Goal: Task Accomplishment & Management: Manage account settings

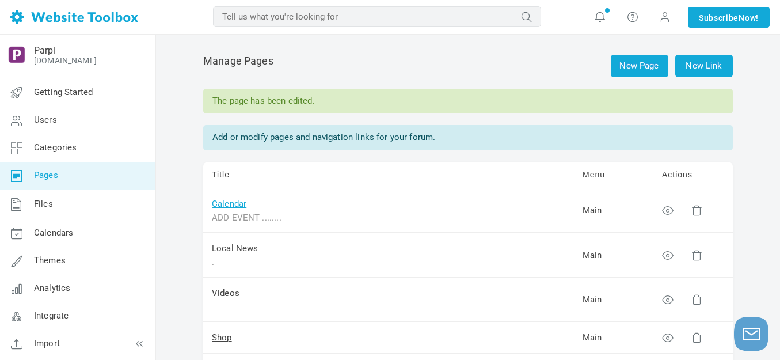
click at [237, 207] on link "Calendar" at bounding box center [229, 204] width 35 height 10
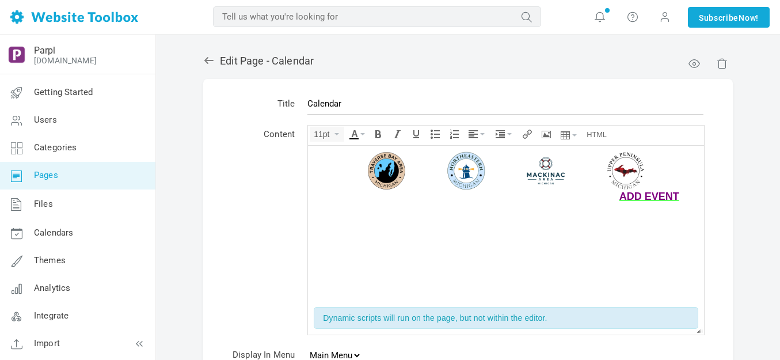
click at [465, 169] on img at bounding box center [506, 170] width 385 height 39
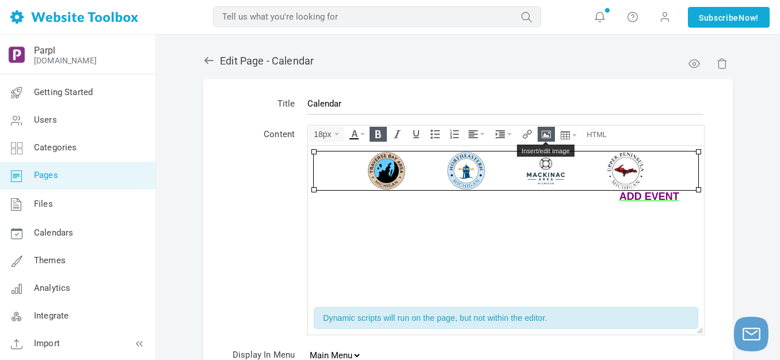
click at [550, 130] on icon "Insert/edit image" at bounding box center [546, 134] width 9 height 9
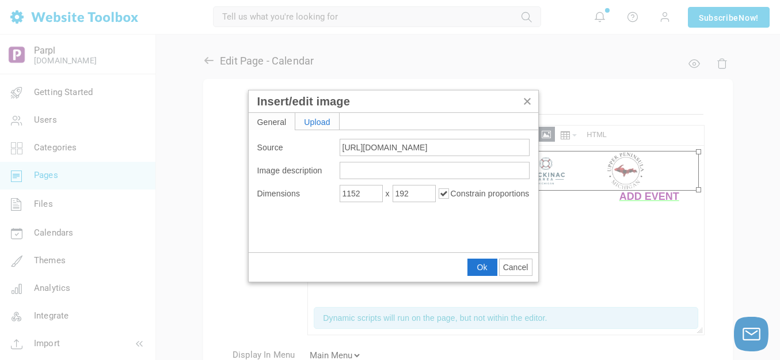
click at [320, 120] on div "Upload" at bounding box center [317, 121] width 44 height 17
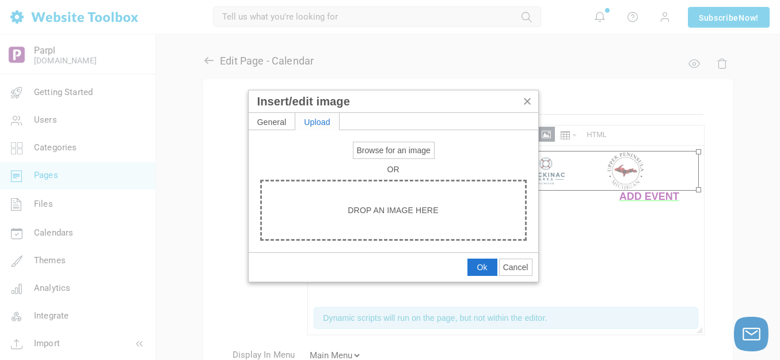
click at [374, 148] on span "Browse for an image" at bounding box center [394, 150] width 74 height 9
type input "C:\fakepath\Slide1.PNG"
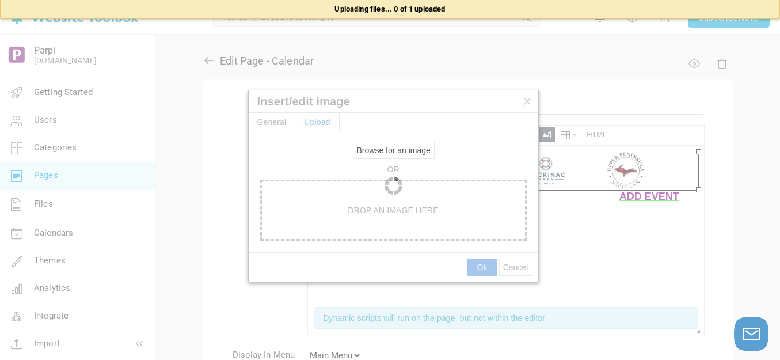
type input "https://d28lcup14p4e72.cloudfront.net/286758%2F9504066%2FSlide1.png"
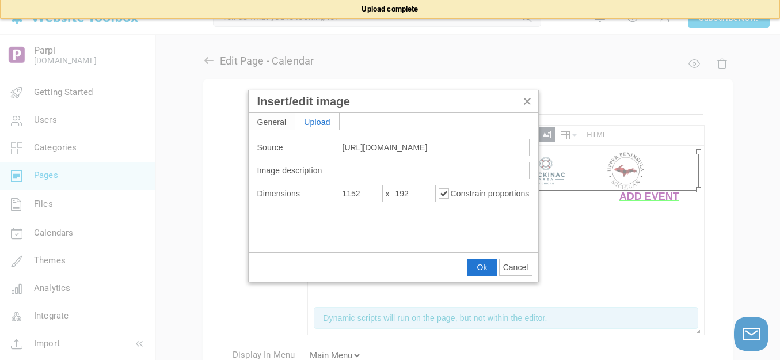
type input "1920"
type input "320"
drag, startPoint x: 485, startPoint y: 264, endPoint x: 176, endPoint y: 116, distance: 342.8
click at [485, 264] on span "Ok" at bounding box center [482, 267] width 10 height 9
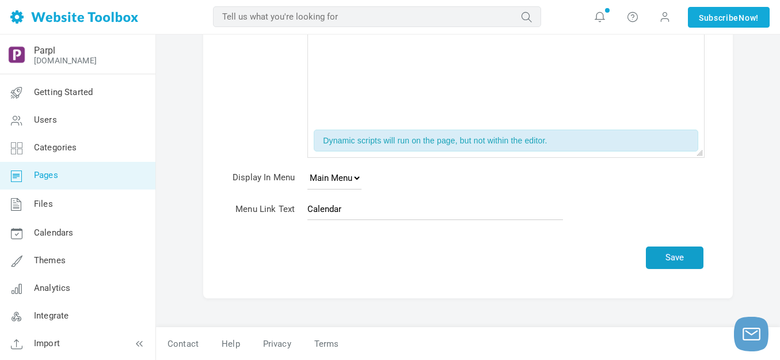
click at [694, 257] on button "Save" at bounding box center [675, 257] width 58 height 22
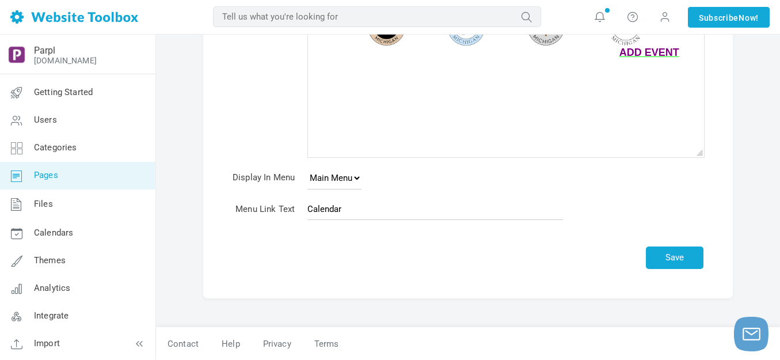
scroll to position [144, 0]
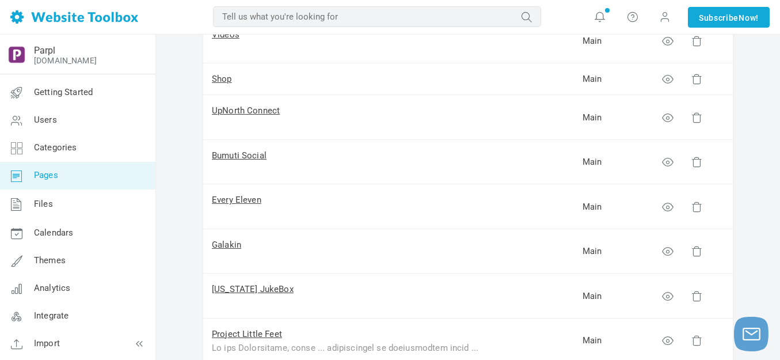
scroll to position [230, 0]
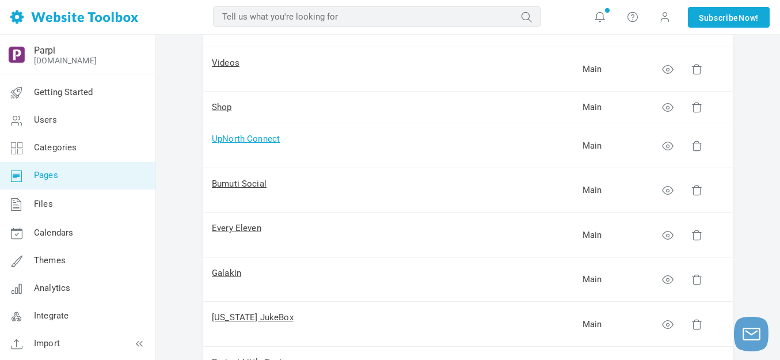
click at [264, 136] on link "UpNorth Connect" at bounding box center [246, 139] width 68 height 10
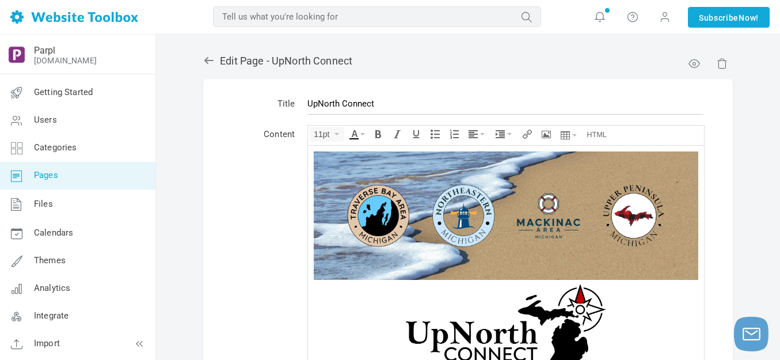
click at [443, 189] on img at bounding box center [506, 215] width 385 height 128
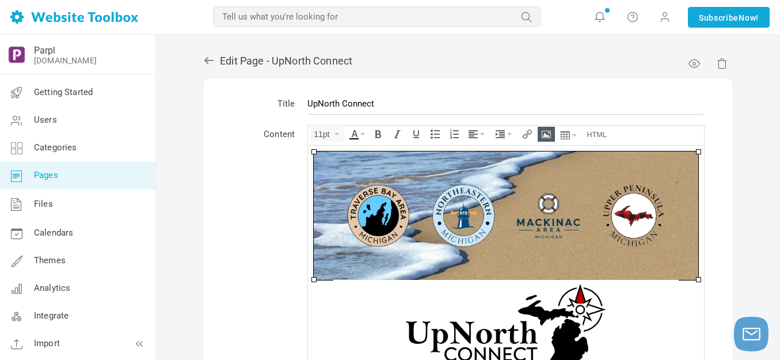
click at [443, 189] on img at bounding box center [506, 215] width 385 height 128
click at [546, 132] on icon "Insert/edit image" at bounding box center [546, 134] width 9 height 9
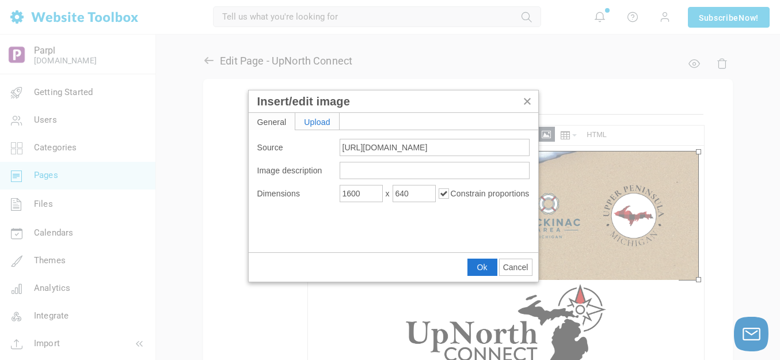
click at [333, 115] on div "Upload" at bounding box center [317, 121] width 44 height 17
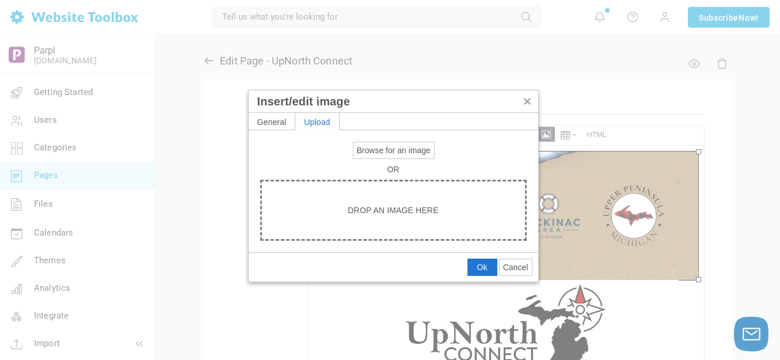
click at [399, 153] on span "Browse for an image" at bounding box center [394, 150] width 74 height 9
type input "C:\fakepath\Slide1.PNG"
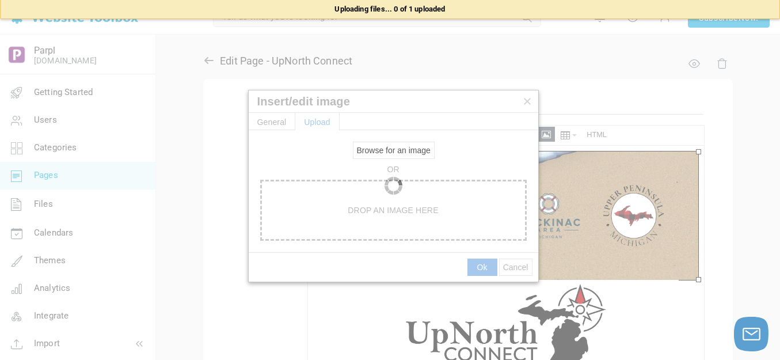
type input "https://d28lcup14p4e72.cloudfront.net/286758%2F9504067%2FSlide1.png"
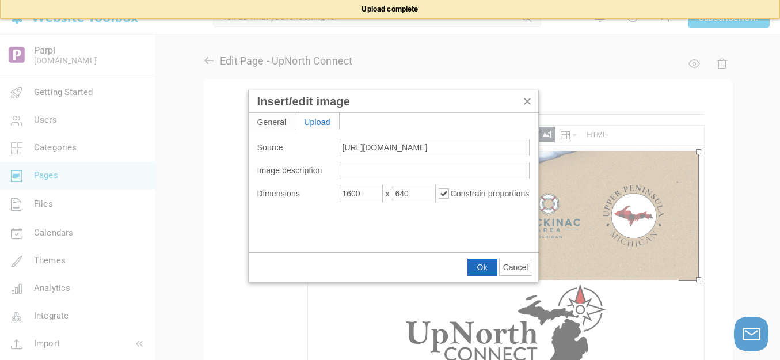
type input "1920"
type input "768"
click at [490, 264] on button "Ok" at bounding box center [482, 267] width 29 height 16
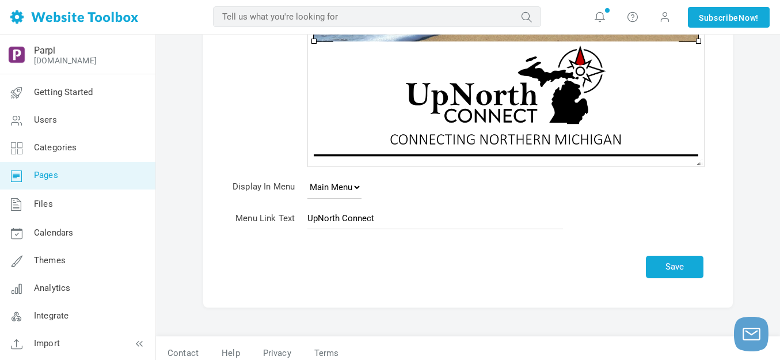
scroll to position [248, 0]
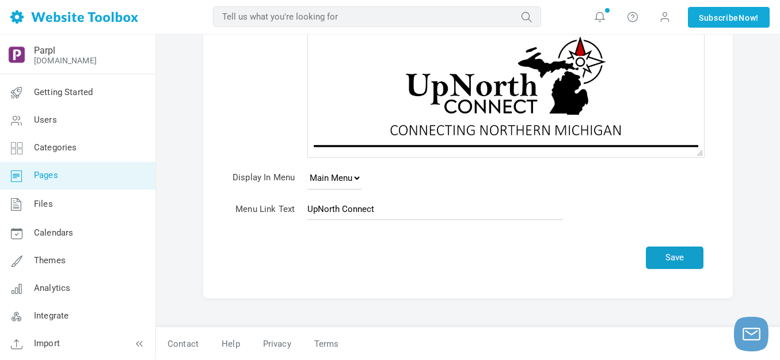
click at [683, 259] on button "Save" at bounding box center [675, 257] width 58 height 22
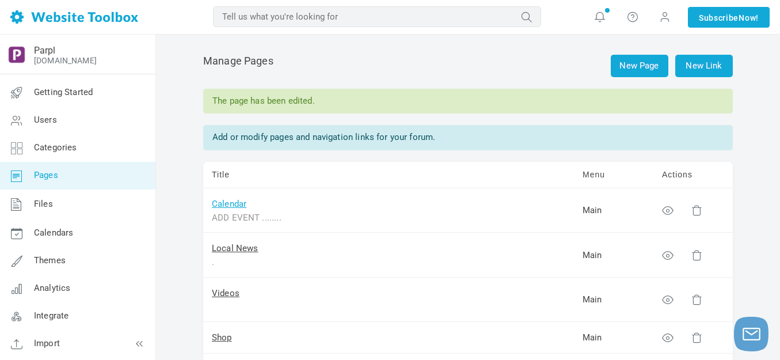
click at [233, 202] on link "Calendar" at bounding box center [229, 204] width 35 height 10
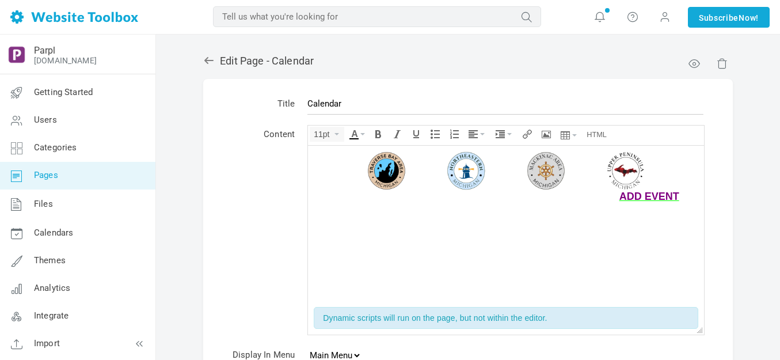
click at [458, 161] on img at bounding box center [506, 170] width 385 height 39
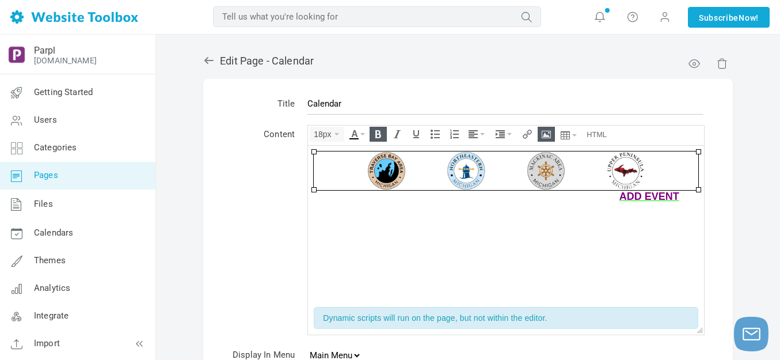
click at [545, 133] on icon "Insert/edit image" at bounding box center [546, 134] width 9 height 9
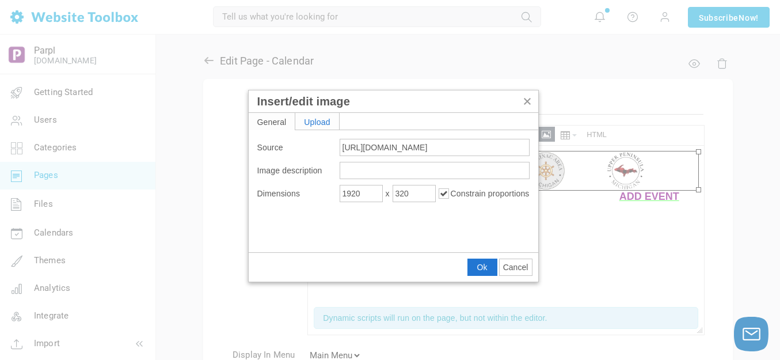
click at [323, 117] on div "Upload" at bounding box center [317, 121] width 44 height 17
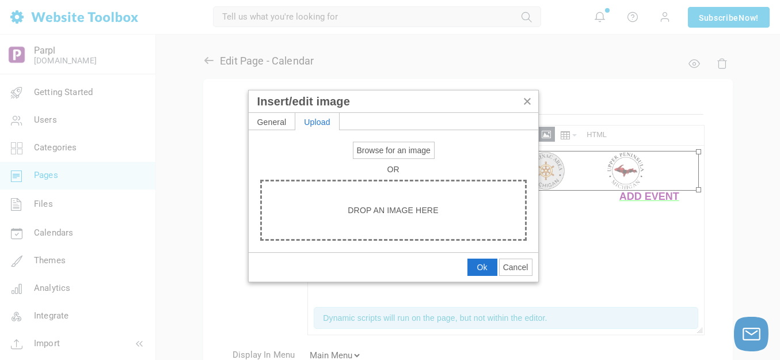
click at [370, 146] on span "Browse for an image" at bounding box center [394, 150] width 74 height 9
type input "C:\fakepath\Slide1.PNG"
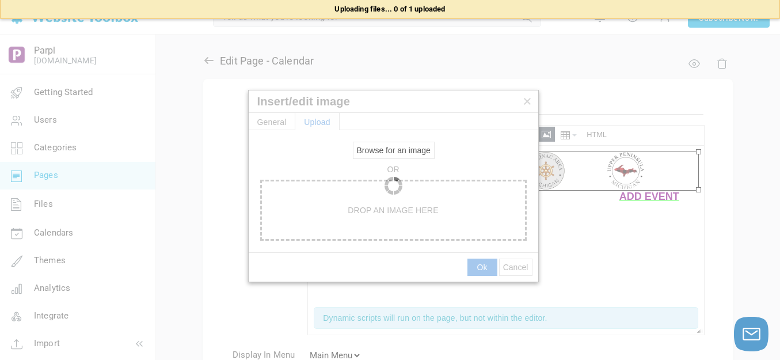
type input "https://d28lcup14p4e72.cloudfront.net/286758%2F9504071%2FSlide1.png"
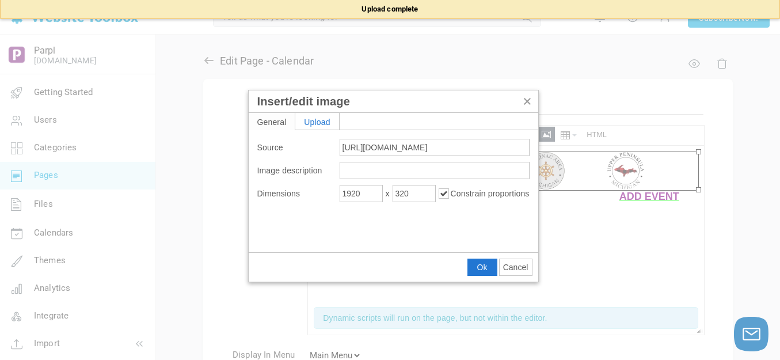
type input "1596"
type input "266"
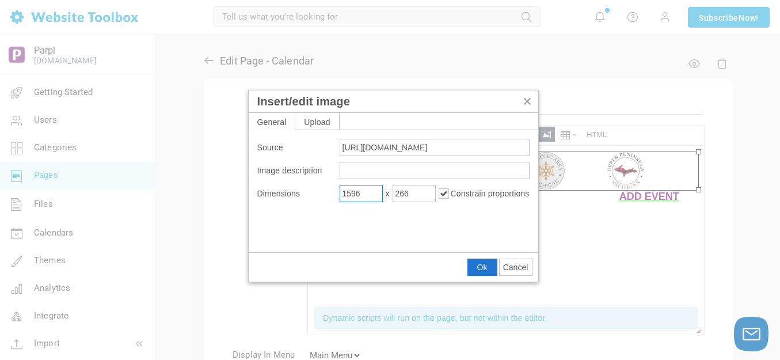
click at [366, 194] on input "1596" at bounding box center [361, 193] width 43 height 17
click at [365, 194] on input "1596" at bounding box center [361, 193] width 43 height 17
type input "700"
type input "117"
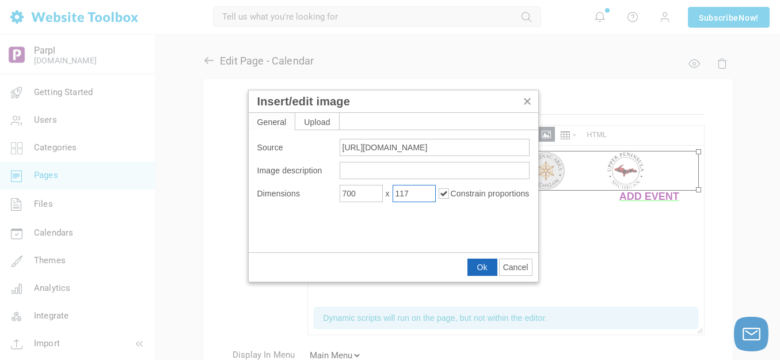
click at [481, 264] on span "Ok" at bounding box center [482, 267] width 10 height 9
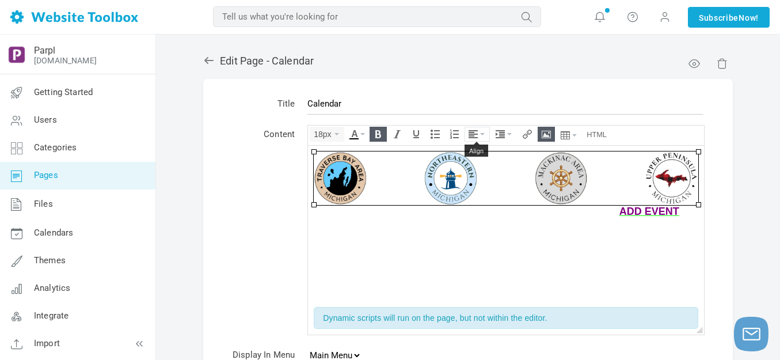
click at [483, 134] on icon "Align" at bounding box center [482, 134] width 5 height 2
click at [475, 168] on icon at bounding box center [475, 168] width 12 height 9
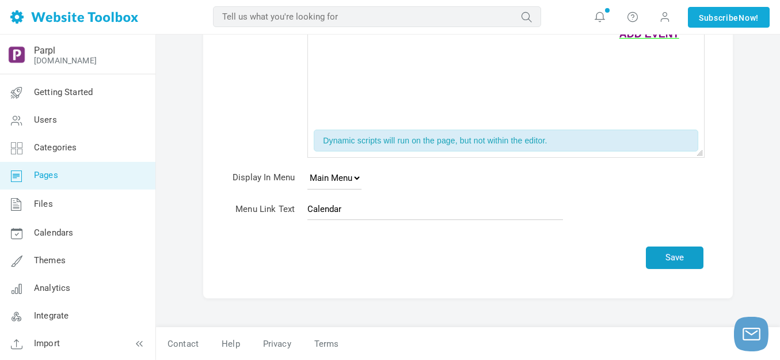
click at [682, 257] on button "Save" at bounding box center [675, 257] width 58 height 22
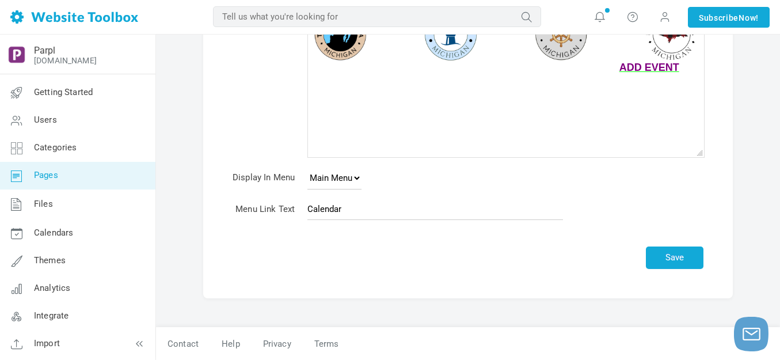
scroll to position [144, 0]
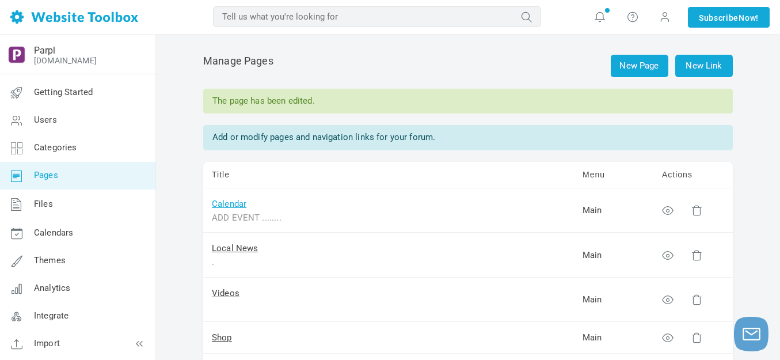
click at [235, 201] on link "Calendar" at bounding box center [229, 204] width 35 height 10
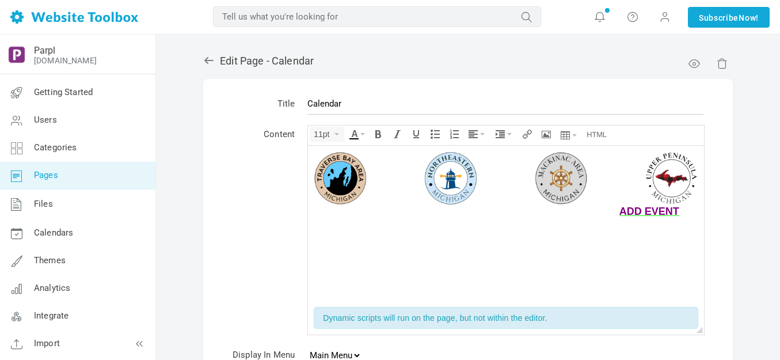
click at [461, 185] on img at bounding box center [506, 178] width 385 height 54
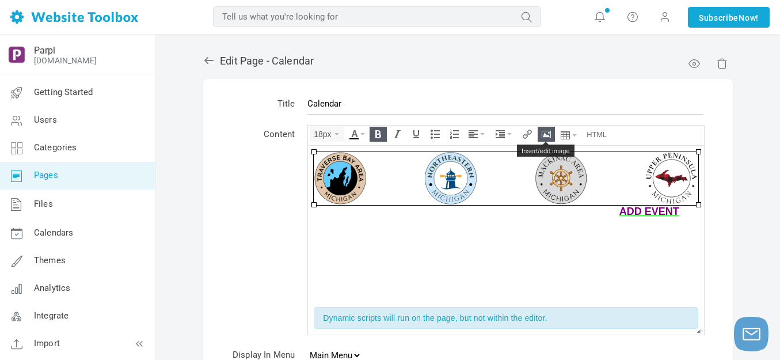
click at [549, 134] on icon "Insert/edit image" at bounding box center [546, 134] width 9 height 9
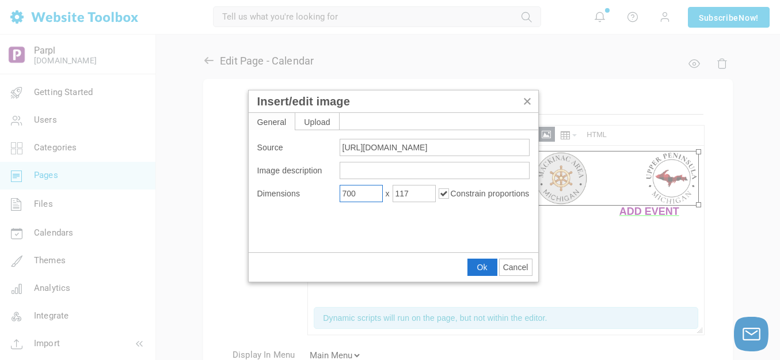
click at [371, 191] on input "700" at bounding box center [361, 193] width 43 height 17
click at [370, 191] on input "700" at bounding box center [361, 193] width 43 height 17
type input "800"
type input "134"
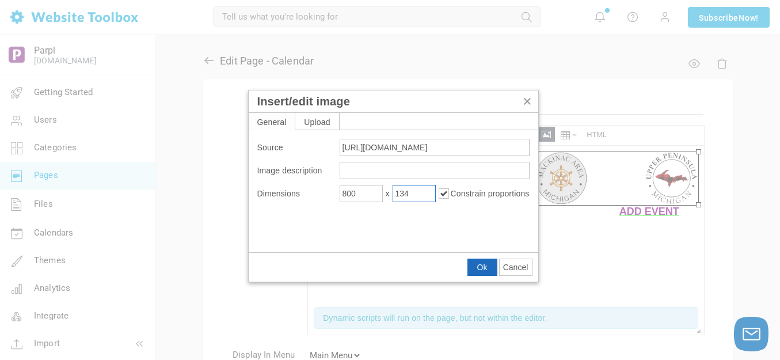
drag, startPoint x: 180, startPoint y: 120, endPoint x: 488, endPoint y: 267, distance: 341.8
click at [488, 267] on button "Ok" at bounding box center [482, 267] width 29 height 16
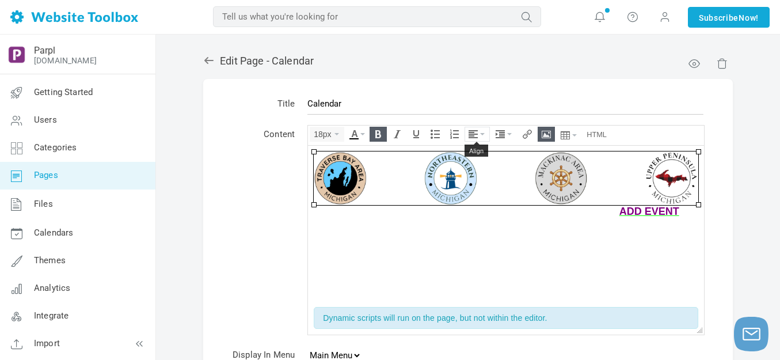
click at [481, 131] on button "Align" at bounding box center [477, 134] width 24 height 14
click at [477, 169] on icon at bounding box center [475, 168] width 12 height 9
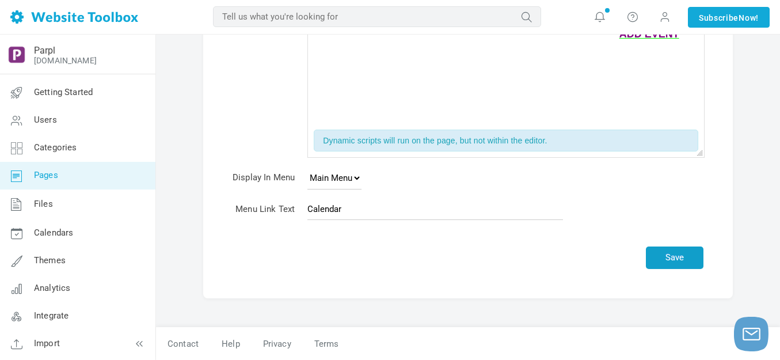
click at [680, 255] on button "Save" at bounding box center [675, 257] width 58 height 22
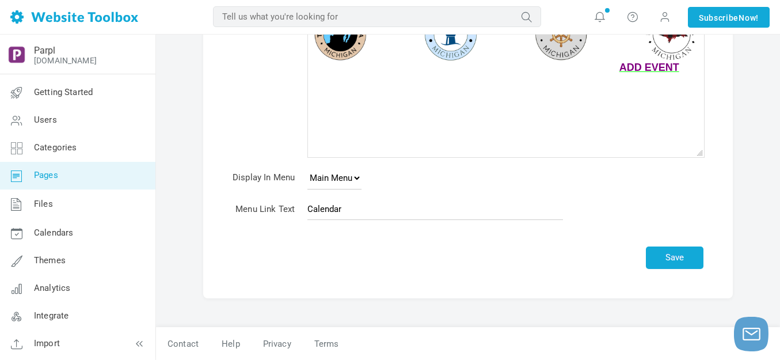
scroll to position [144, 0]
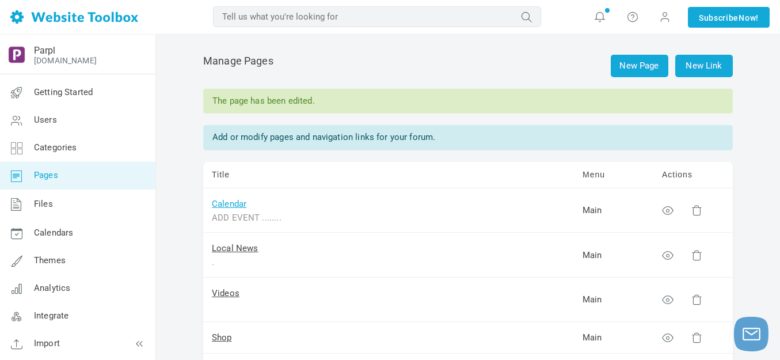
click at [239, 201] on link "Calendar" at bounding box center [229, 204] width 35 height 10
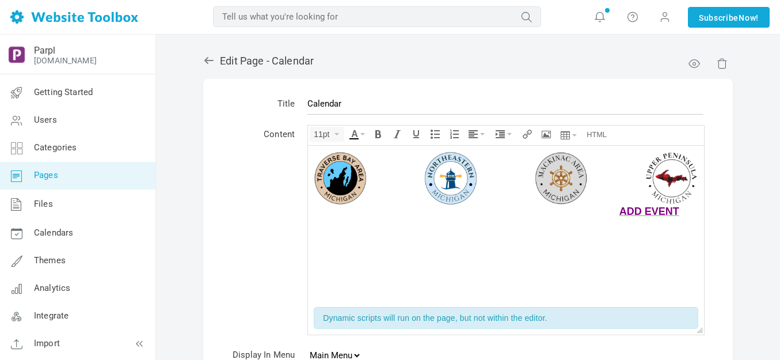
click at [556, 169] on img at bounding box center [506, 178] width 385 height 54
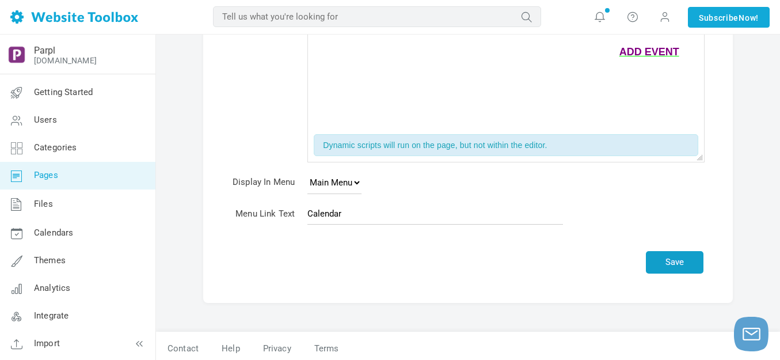
drag, startPoint x: 677, startPoint y: 265, endPoint x: 672, endPoint y: 243, distance: 22.4
click at [677, 264] on button "Save" at bounding box center [675, 262] width 58 height 22
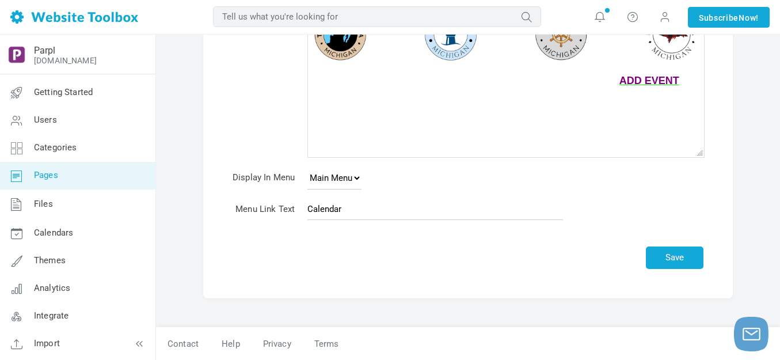
scroll to position [144, 0]
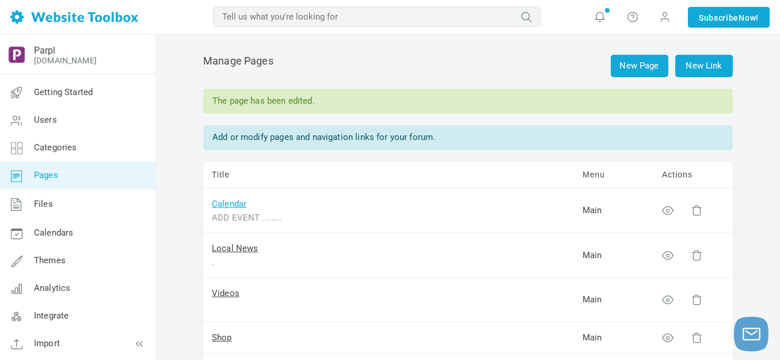
click at [237, 202] on link "Calendar" at bounding box center [229, 204] width 35 height 10
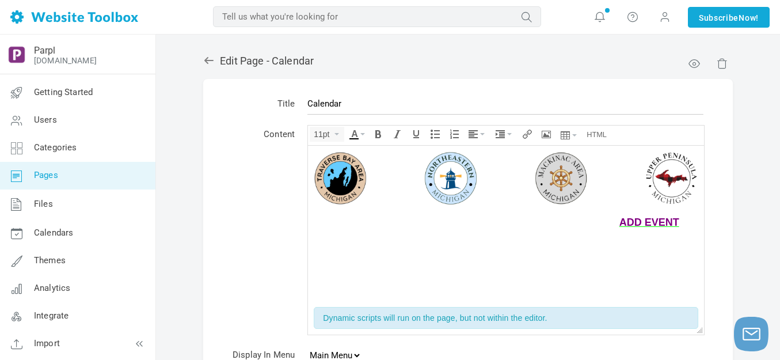
click at [388, 212] on div at bounding box center [506, 210] width 385 height 12
drag, startPoint x: 312, startPoint y: 209, endPoint x: 321, endPoint y: 210, distance: 9.3
click at [321, 210] on body ". ADD EVENT ........" at bounding box center [506, 222] width 396 height 155
click at [363, 130] on button "Text color" at bounding box center [357, 132] width 21 height 10
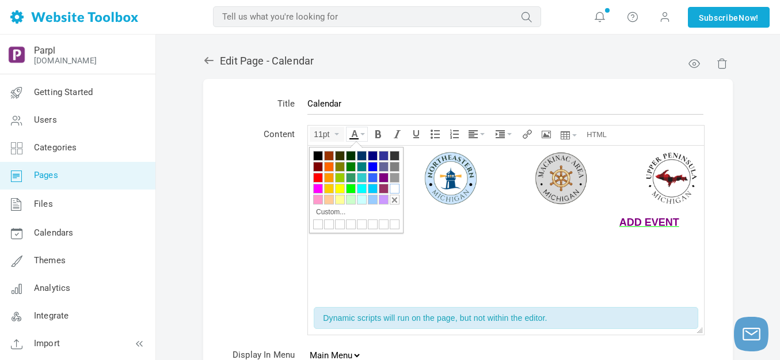
click at [393, 187] on div at bounding box center [395, 189] width 10 height 10
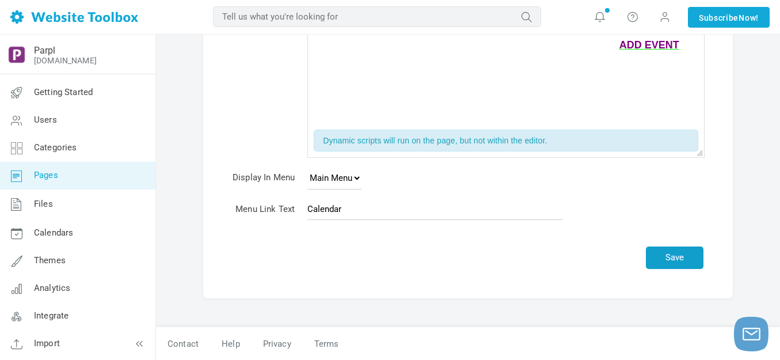
click at [689, 256] on button "Save" at bounding box center [675, 257] width 58 height 22
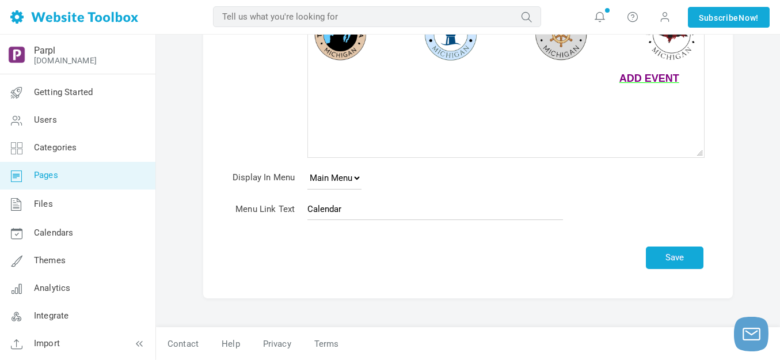
scroll to position [144, 0]
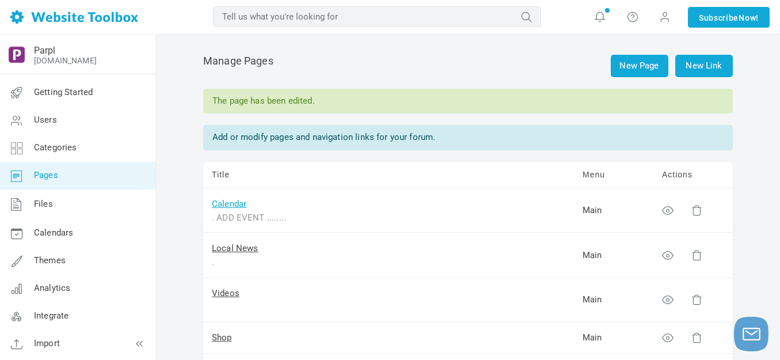
click at [236, 200] on link "Calendar" at bounding box center [229, 204] width 35 height 10
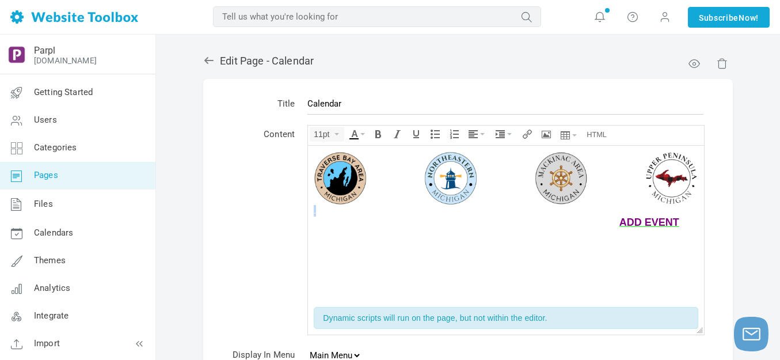
drag, startPoint x: 336, startPoint y: 212, endPoint x: 601, endPoint y: 356, distance: 301.2
click at [308, 210] on html ". ADD EVENT ........" at bounding box center [506, 222] width 396 height 155
click at [337, 133] on icon "Font Sizes" at bounding box center [337, 134] width 5 height 2
click at [331, 151] on div "8px" at bounding box center [326, 152] width 33 height 16
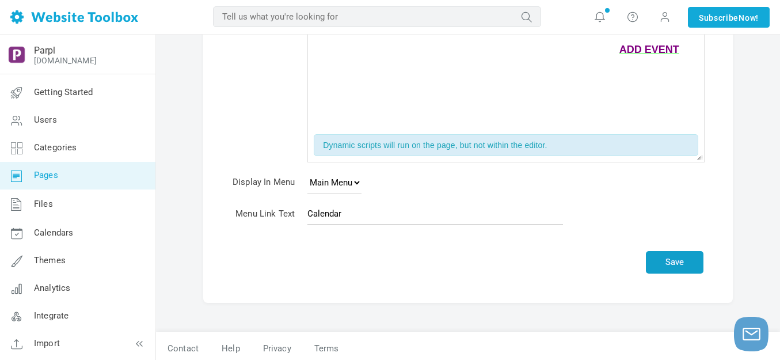
click at [671, 260] on button "Save" at bounding box center [675, 262] width 58 height 22
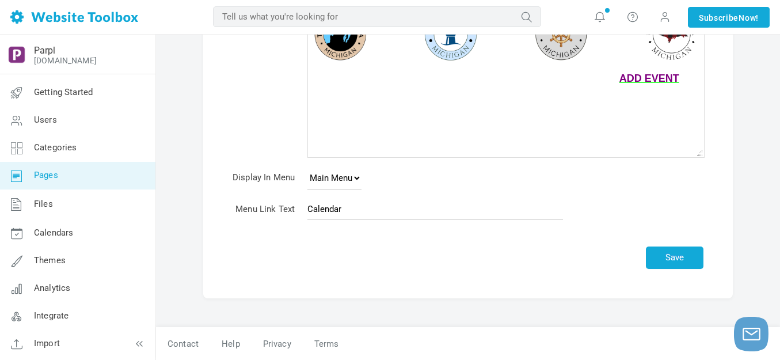
scroll to position [144, 0]
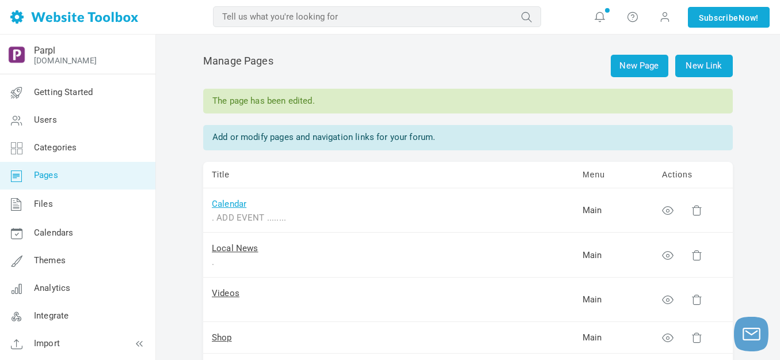
click at [226, 203] on link "Calendar" at bounding box center [229, 204] width 35 height 10
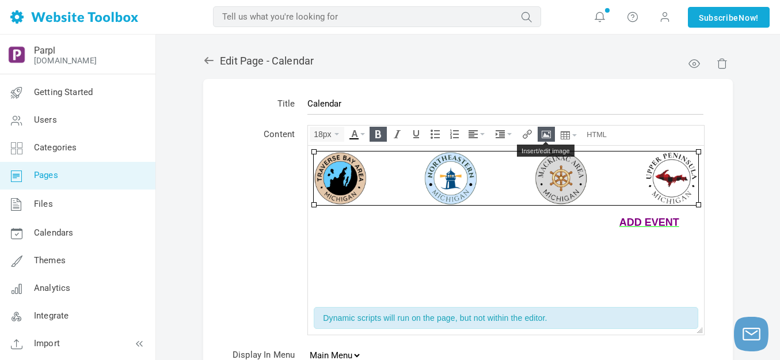
click at [551, 131] on icon "Insert/edit image" at bounding box center [546, 134] width 9 height 9
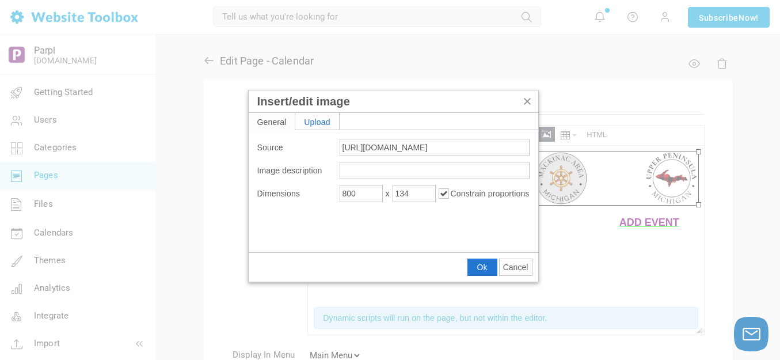
click at [324, 120] on div "Upload" at bounding box center [317, 121] width 44 height 17
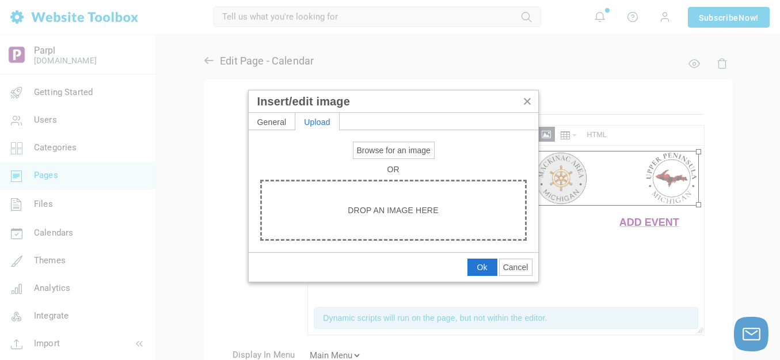
click at [375, 151] on span "Browse for an image" at bounding box center [394, 150] width 74 height 9
type input "C:\fakepath\Slide1.PNG"
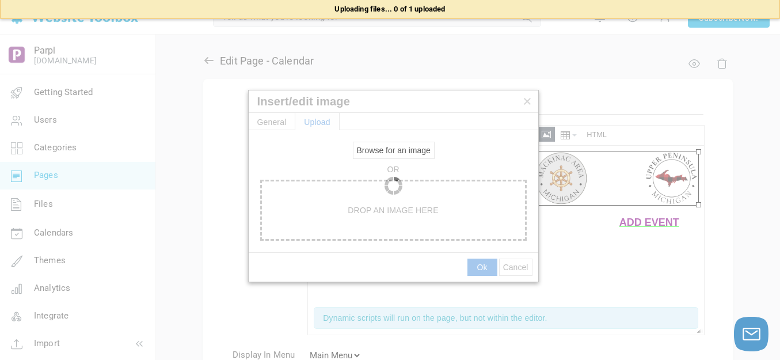
type input "https://d28lcup14p4e72.cloudfront.net/286758%2F9504095%2FSlide1.png"
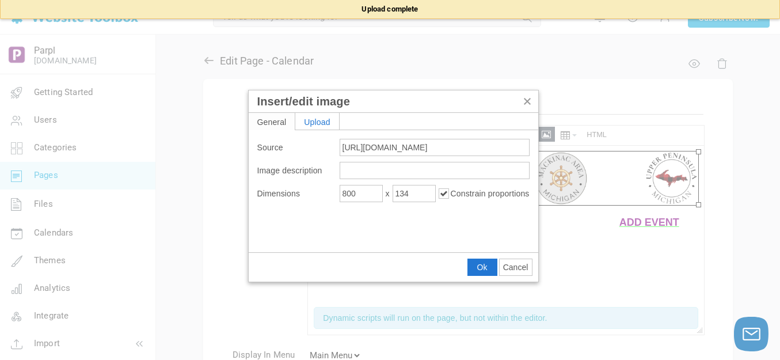
type input "1920"
type input "638"
click at [366, 195] on input "1920" at bounding box center [361, 193] width 43 height 17
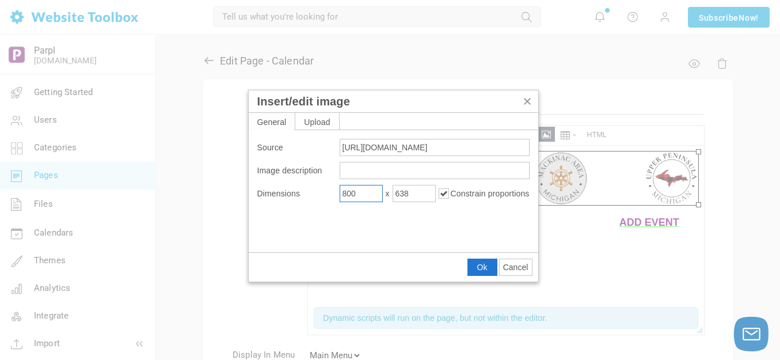
type input "800"
type input "266"
drag, startPoint x: 480, startPoint y: 267, endPoint x: 174, endPoint y: 116, distance: 341.0
click at [480, 267] on span "Ok" at bounding box center [482, 267] width 10 height 9
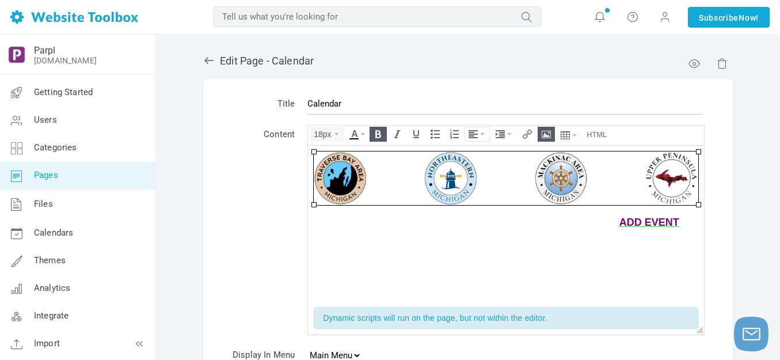
click at [482, 132] on button "Align" at bounding box center [477, 134] width 24 height 14
click at [476, 170] on icon at bounding box center [475, 168] width 12 height 9
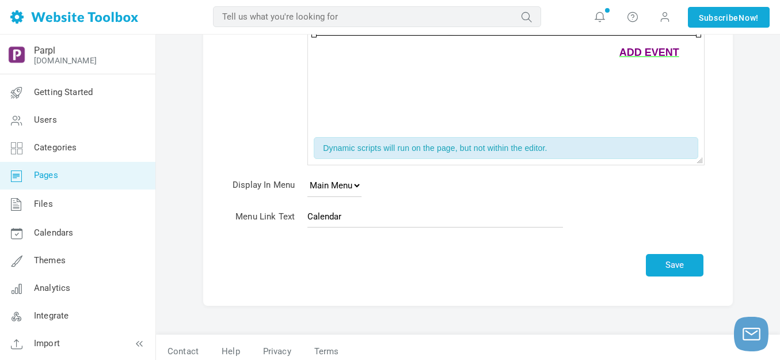
scroll to position [177, 0]
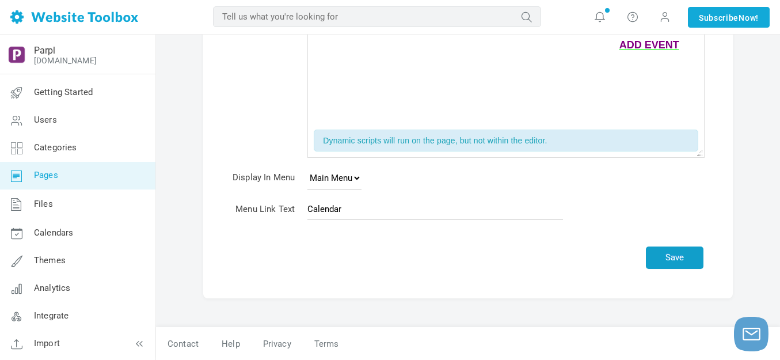
click at [678, 257] on button "Save" at bounding box center [675, 257] width 58 height 22
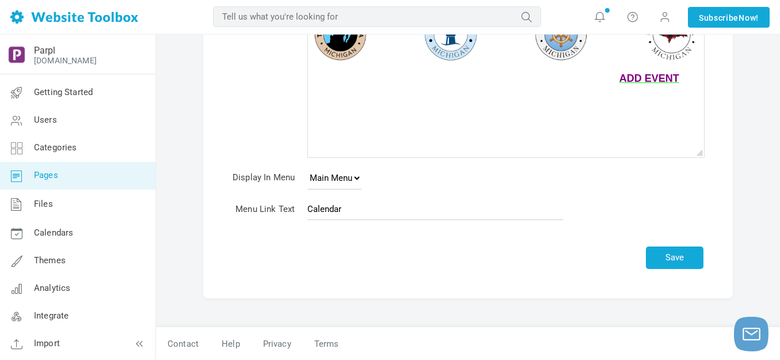
scroll to position [144, 0]
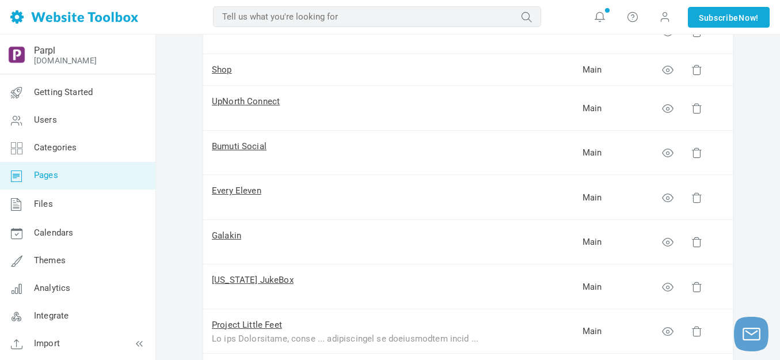
scroll to position [288, 0]
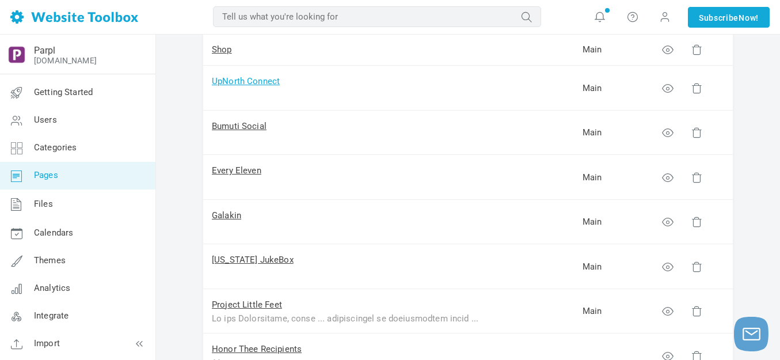
click at [252, 82] on link "UpNorth Connect" at bounding box center [246, 81] width 68 height 10
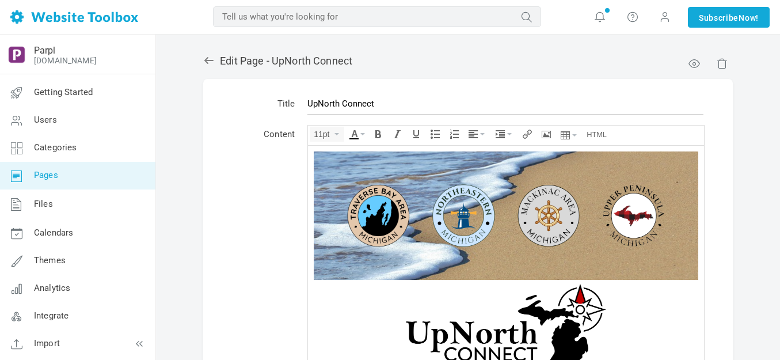
click at [450, 196] on img at bounding box center [506, 215] width 385 height 128
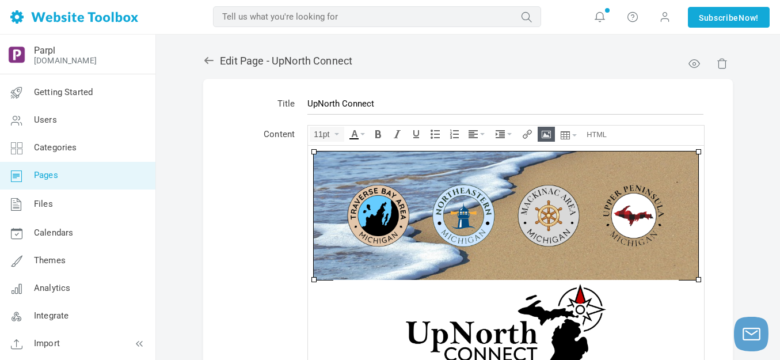
click at [544, 134] on icon "Insert/edit image" at bounding box center [546, 134] width 9 height 9
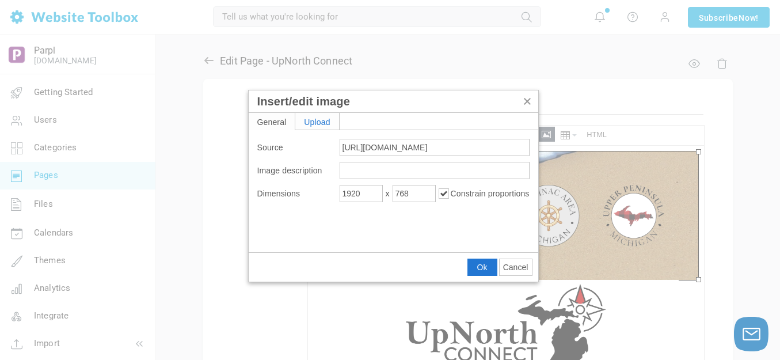
click at [325, 125] on div "Upload" at bounding box center [317, 121] width 44 height 17
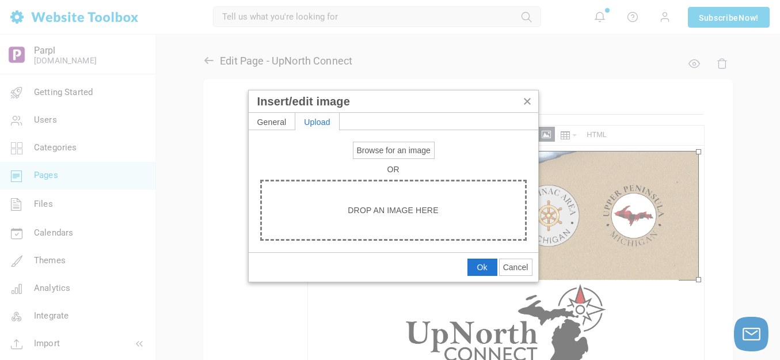
click at [375, 154] on span "Browse for an image" at bounding box center [394, 150] width 74 height 9
type input "C:\fakepath\Slide1.PNG"
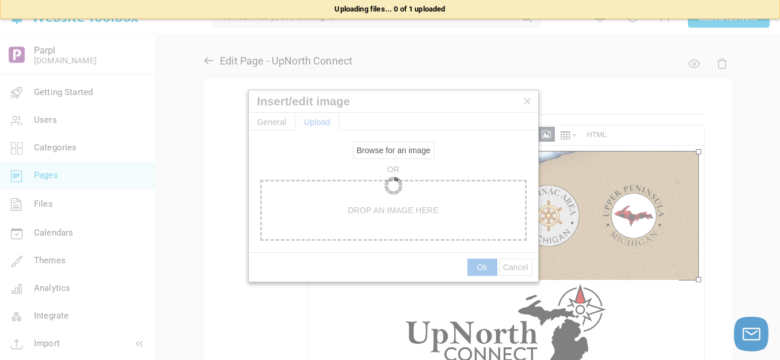
type input "https://d28lcup14p4e72.cloudfront.net/286758%2F9504096%2FSlide1.png"
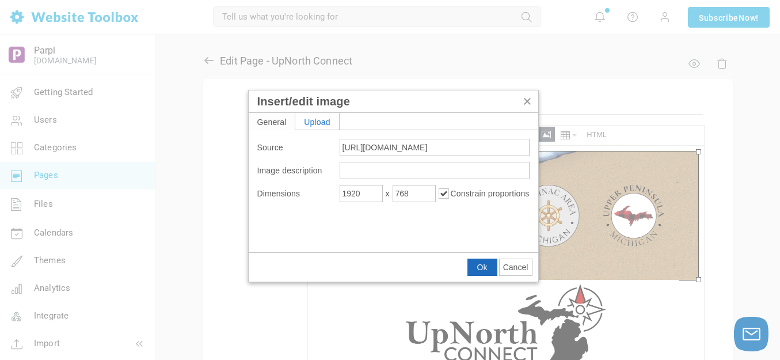
type input "1600"
type input "640"
click at [479, 265] on span "Ok" at bounding box center [482, 267] width 10 height 9
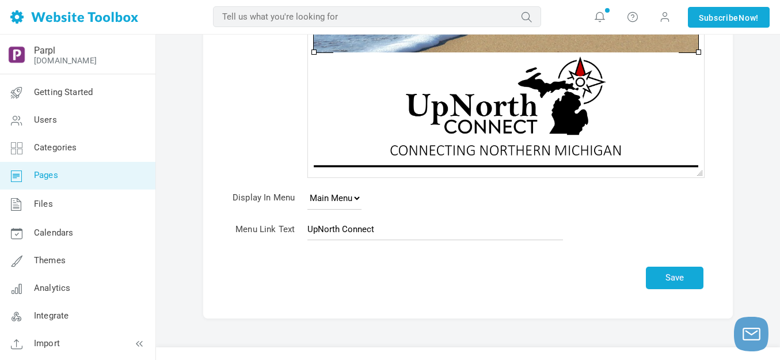
scroll to position [230, 0]
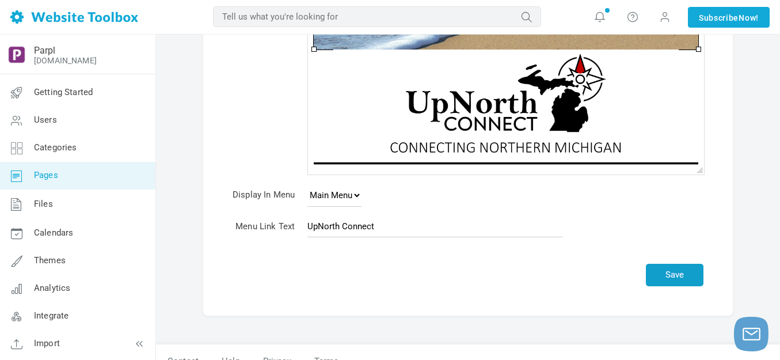
click at [680, 272] on button "Save" at bounding box center [675, 275] width 58 height 22
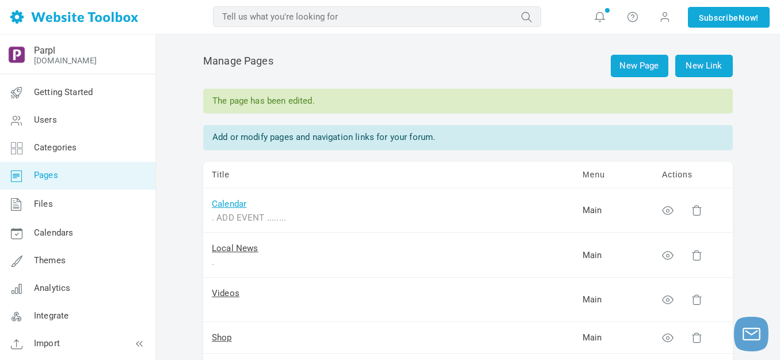
click at [233, 200] on link "Calendar" at bounding box center [229, 204] width 35 height 10
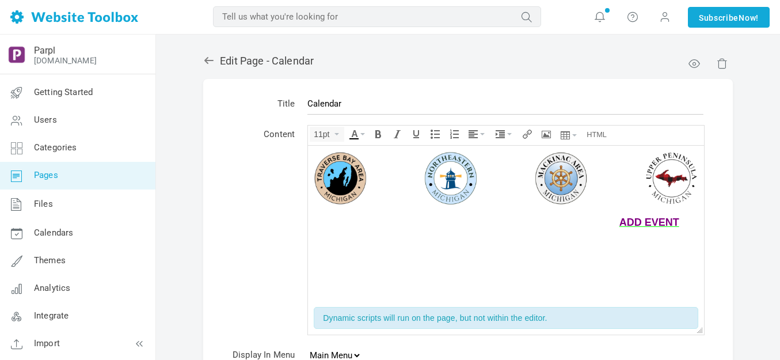
click at [447, 177] on img at bounding box center [506, 178] width 385 height 54
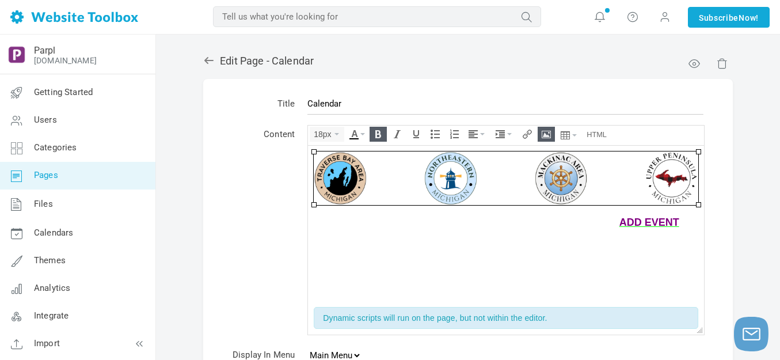
click at [547, 135] on icon "Insert/edit image" at bounding box center [546, 134] width 9 height 9
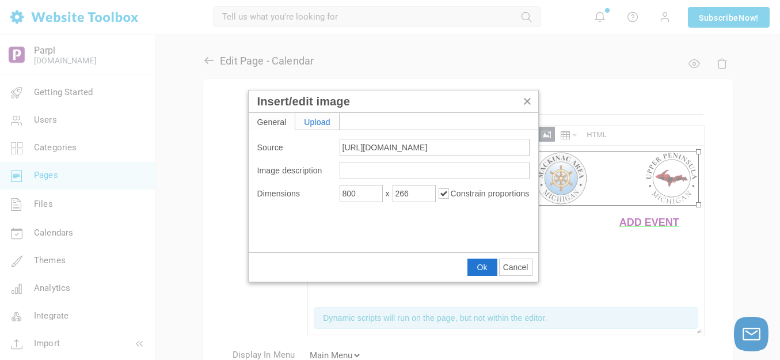
click at [329, 126] on div "Upload" at bounding box center [317, 121] width 44 height 17
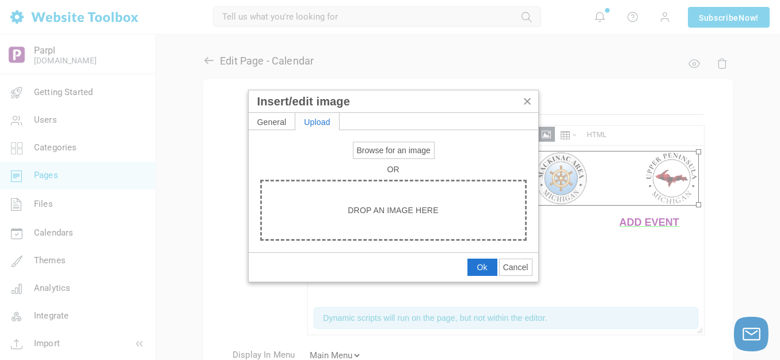
click at [390, 153] on span "Browse for an image" at bounding box center [394, 150] width 74 height 9
type input "C:\fakepath\Slide1.PNG"
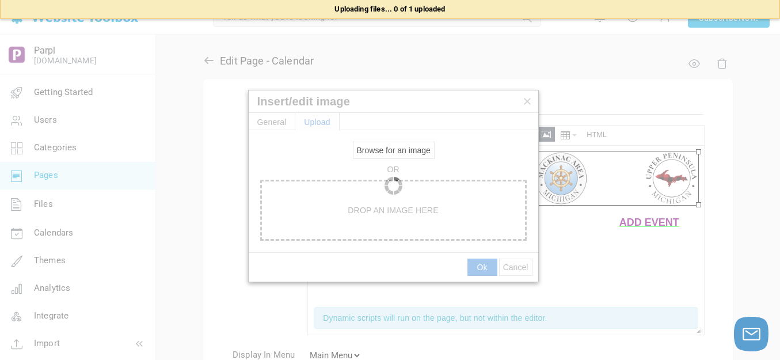
type input "https://d28lcup14p4e72.cloudfront.net/286758%2F9504111%2FSlide1.png"
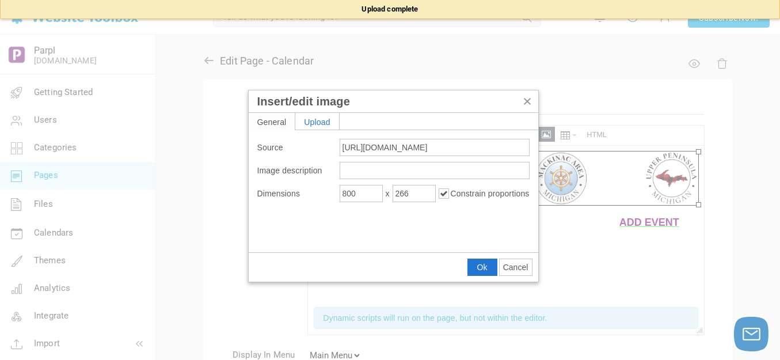
type input "1920"
type input "638"
click at [367, 193] on input "1920" at bounding box center [361, 193] width 43 height 17
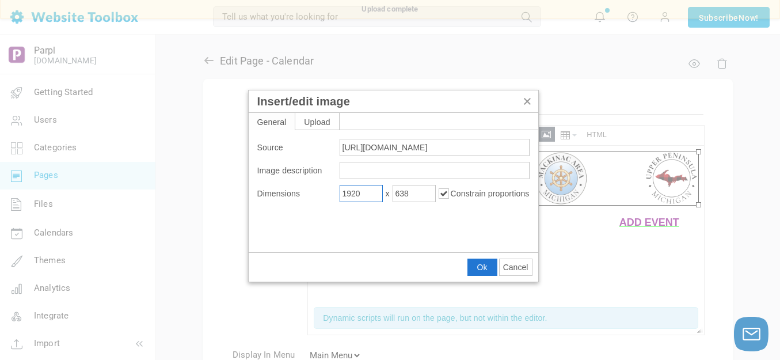
click at [367, 193] on input "1920" at bounding box center [361, 193] width 43 height 17
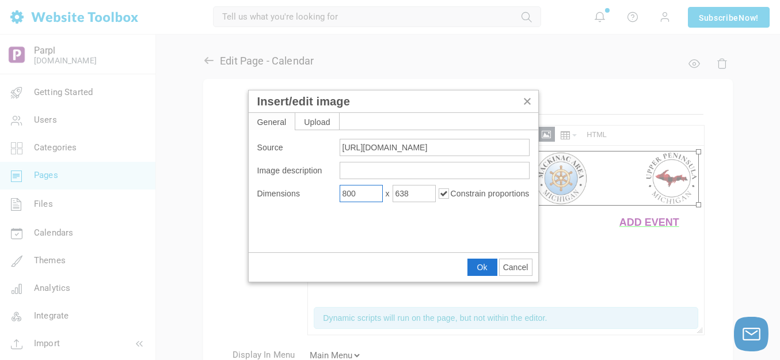
type input "800"
type input "266"
click at [481, 264] on span "Ok" at bounding box center [482, 267] width 10 height 9
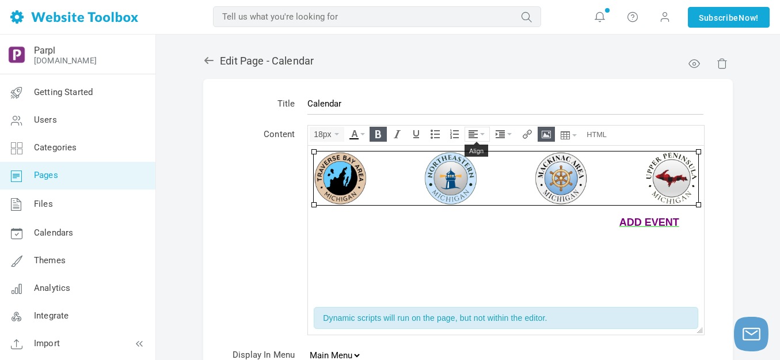
click at [485, 134] on icon "Align" at bounding box center [482, 134] width 5 height 2
click at [473, 166] on icon at bounding box center [475, 168] width 12 height 9
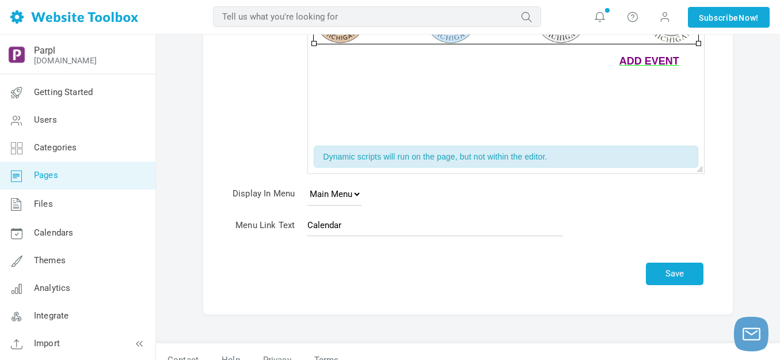
scroll to position [177, 0]
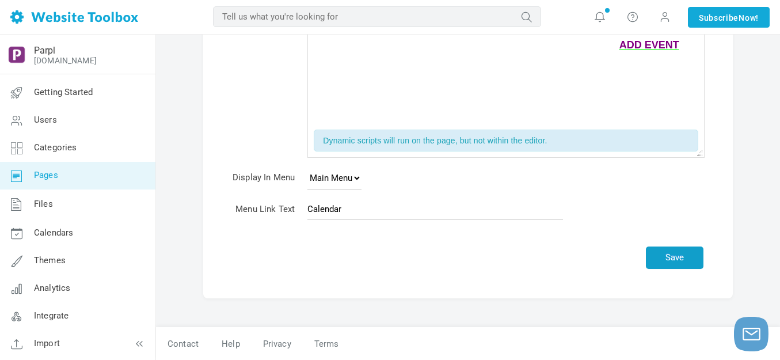
click at [671, 251] on button "Save" at bounding box center [675, 257] width 58 height 22
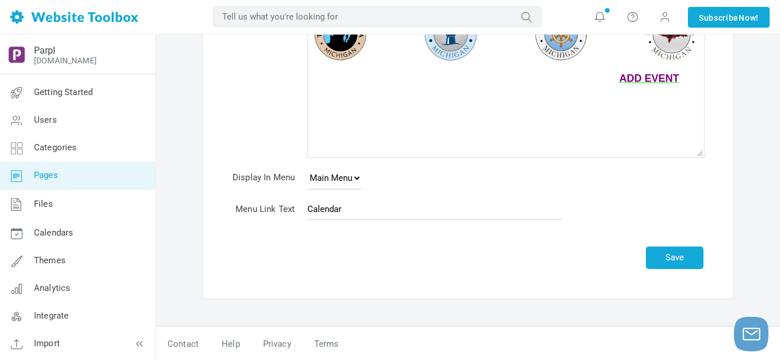
scroll to position [144, 0]
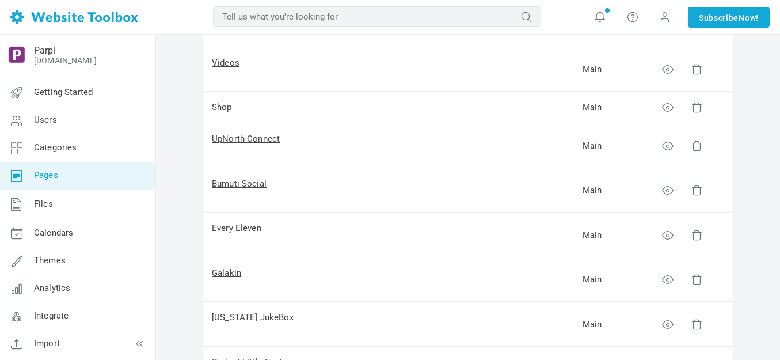
scroll to position [230, 0]
click at [242, 139] on link "UpNorth Connect" at bounding box center [246, 139] width 68 height 10
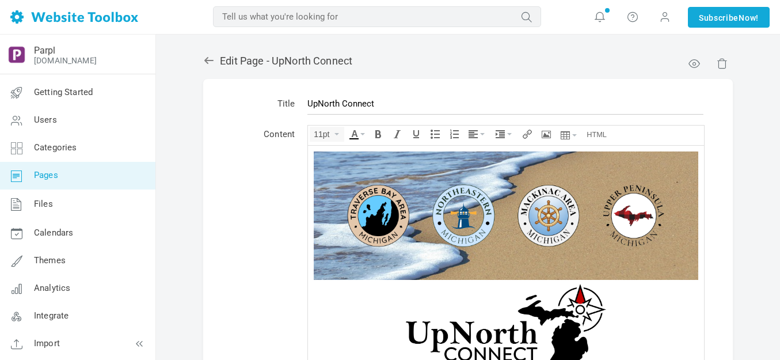
click at [435, 167] on img at bounding box center [506, 215] width 385 height 128
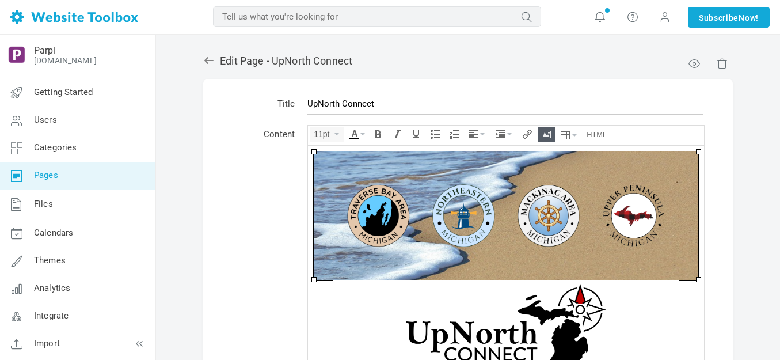
click at [435, 167] on img at bounding box center [506, 215] width 385 height 128
click at [549, 133] on icon "Insert/edit image" at bounding box center [546, 134] width 9 height 9
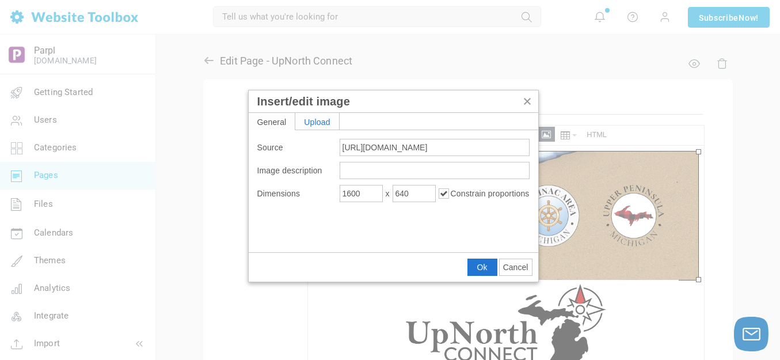
click at [328, 122] on div "Upload" at bounding box center [317, 121] width 44 height 17
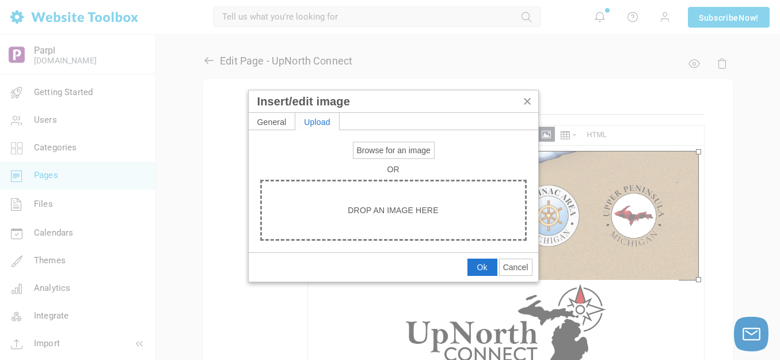
click at [375, 150] on span "Browse for an image" at bounding box center [394, 150] width 74 height 9
type input "C:\fakepath\Slide1.PNG"
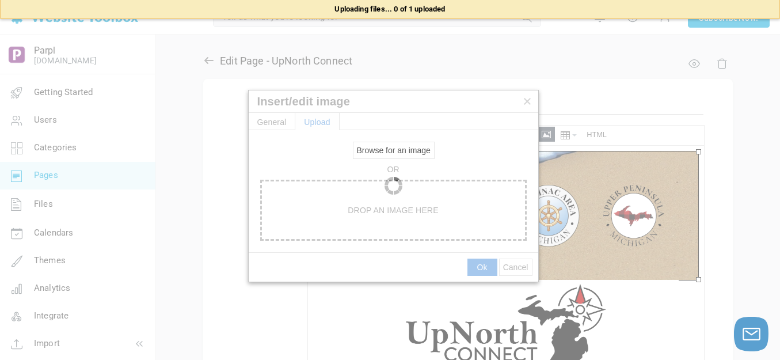
type input "[URL][DOMAIN_NAME]"
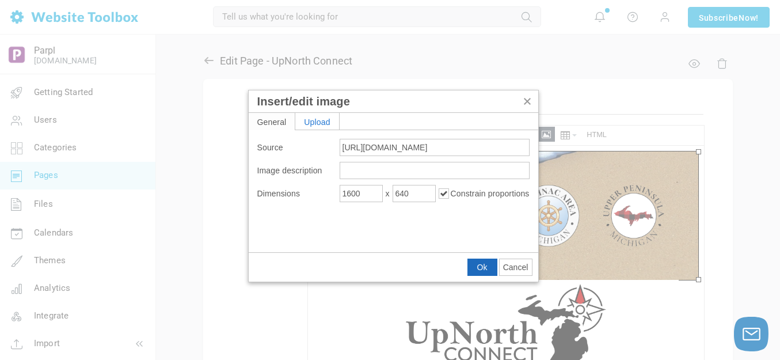
type input "1920"
type input "768"
click at [482, 267] on span "Ok" at bounding box center [482, 267] width 10 height 9
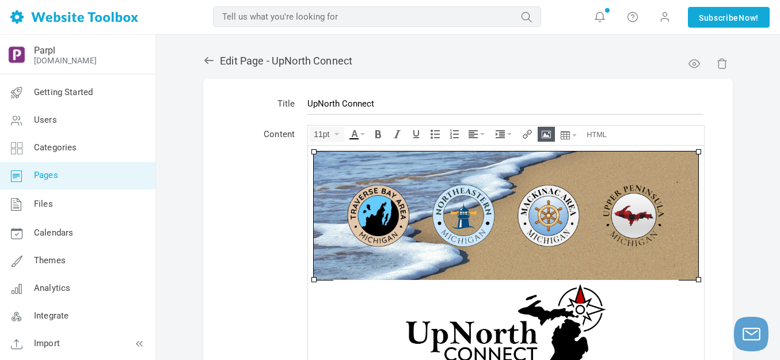
click at [741, 258] on div "Edit Page - UpNorth Connect Title UpNorth Connect Content 11pt div » img <div><…" at bounding box center [468, 309] width 547 height 532
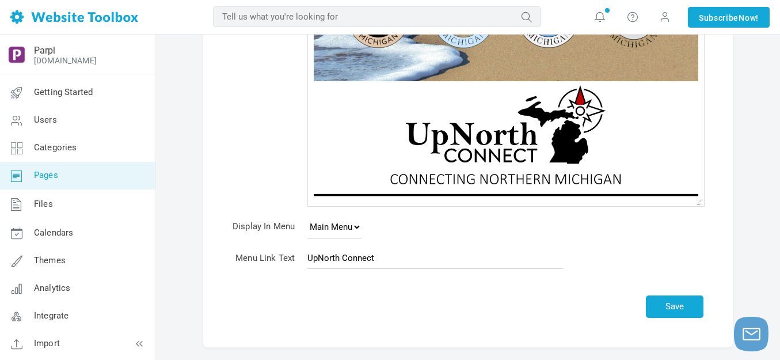
scroll to position [248, 0]
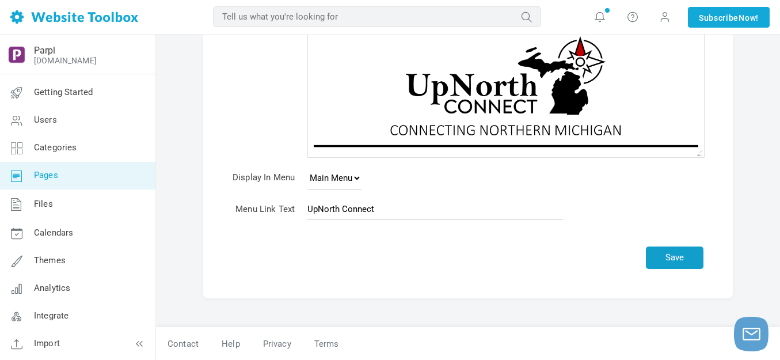
click at [685, 261] on button "Save" at bounding box center [675, 257] width 58 height 22
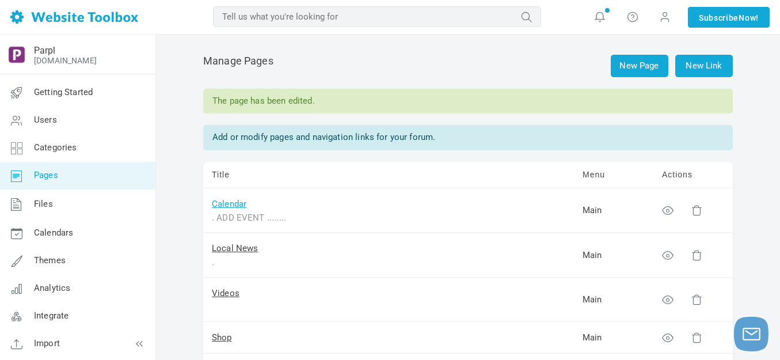
click at [231, 206] on link "Calendar" at bounding box center [229, 204] width 35 height 10
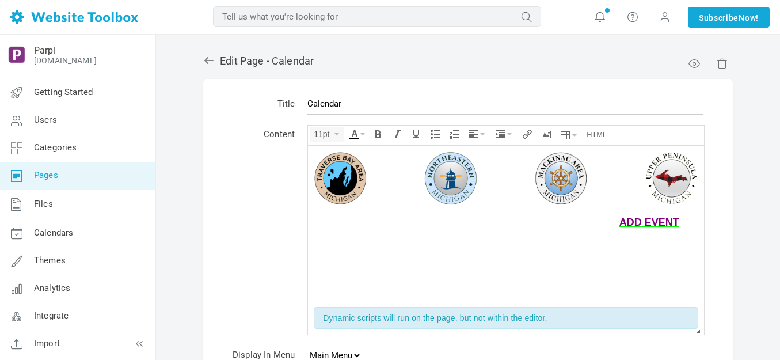
click at [494, 168] on img at bounding box center [506, 178] width 385 height 54
click at [523, 174] on img at bounding box center [506, 178] width 385 height 54
click at [585, 224] on div "ADD EVENT ........" at bounding box center [506, 224] width 385 height 13
click at [574, 180] on img at bounding box center [506, 178] width 385 height 54
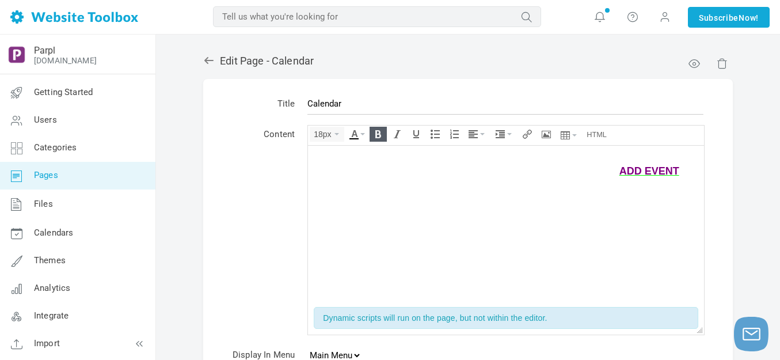
click at [565, 154] on div "." at bounding box center [506, 157] width 385 height 13
click at [574, 170] on div "ADD EVENT ........" at bounding box center [506, 170] width 385 height 13
click at [513, 153] on div at bounding box center [506, 157] width 385 height 12
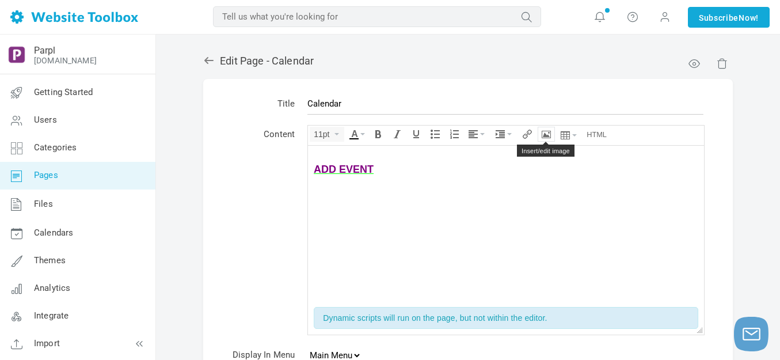
click at [547, 132] on icon "Insert/edit image" at bounding box center [546, 134] width 9 height 9
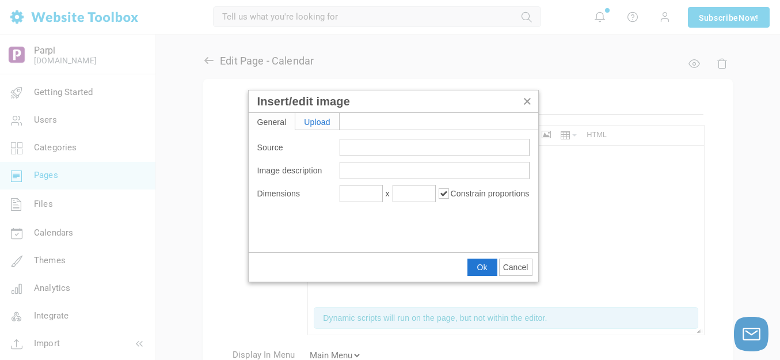
click at [331, 117] on div "Upload" at bounding box center [317, 121] width 44 height 17
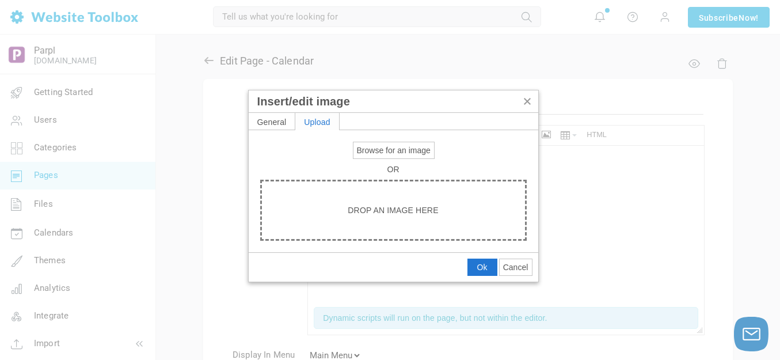
click at [377, 146] on span "Browse for an image" at bounding box center [394, 150] width 74 height 9
type input "C:\fakepath\Slide2.PNG"
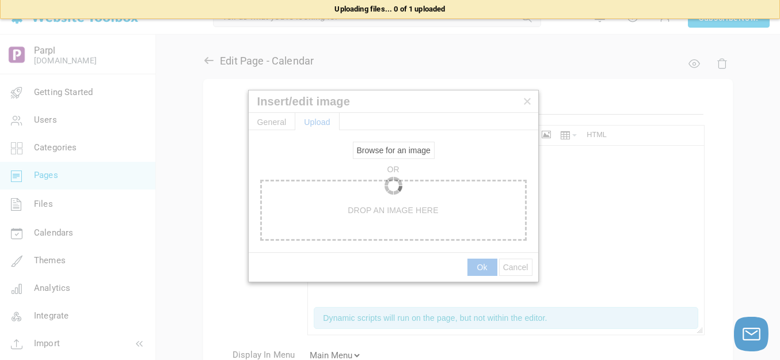
type input "https://d28lcup14p4e72.cloudfront.net/286758%2F9504113%2FSlide2.png"
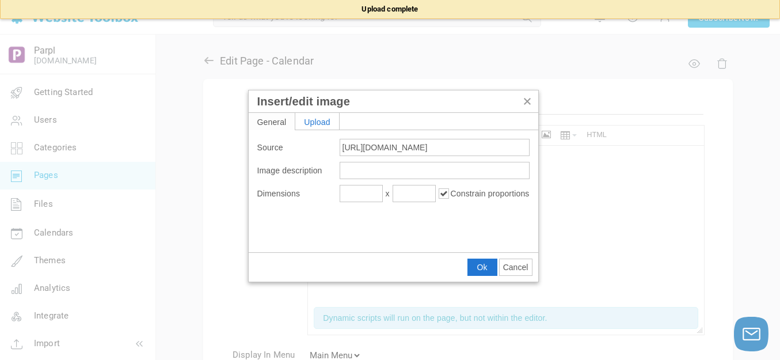
type input "1920"
type input "266"
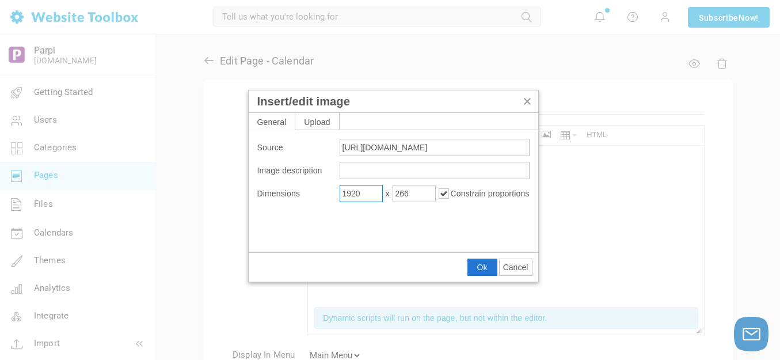
click at [360, 197] on input "1920" at bounding box center [361, 193] width 43 height 17
click at [361, 197] on input "1920" at bounding box center [361, 193] width 43 height 17
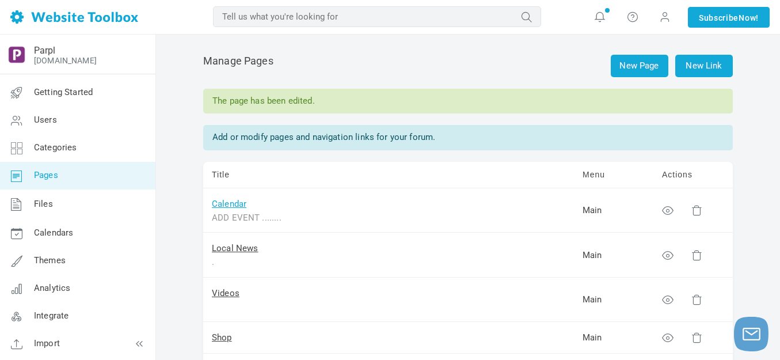
click at [236, 203] on link "Calendar" at bounding box center [229, 204] width 35 height 10
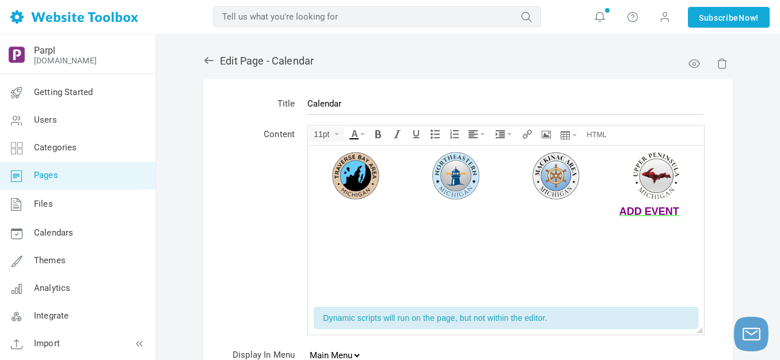
click at [386, 212] on div "ADD EVENT ........" at bounding box center [506, 210] width 385 height 13
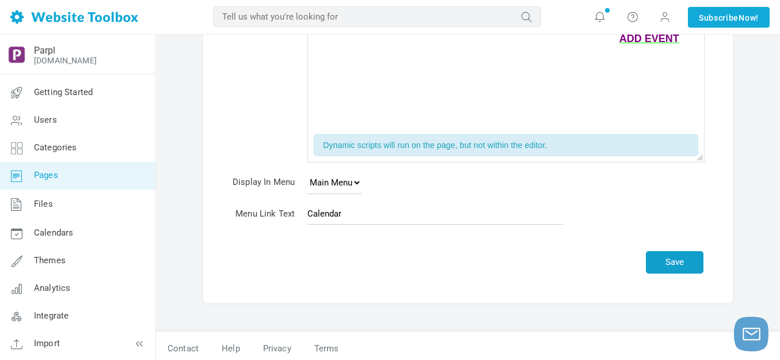
click at [669, 266] on button "Save" at bounding box center [675, 262] width 58 height 22
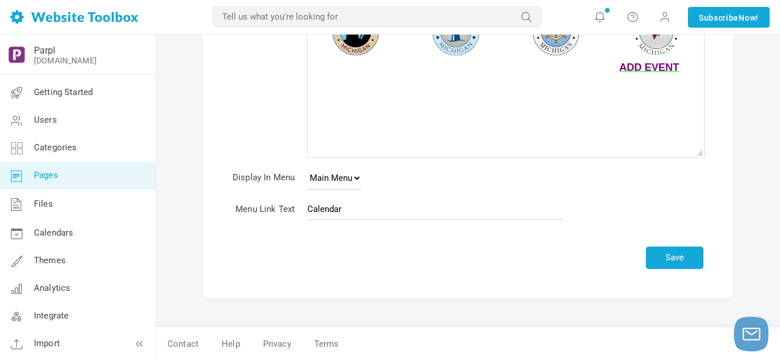
scroll to position [144, 0]
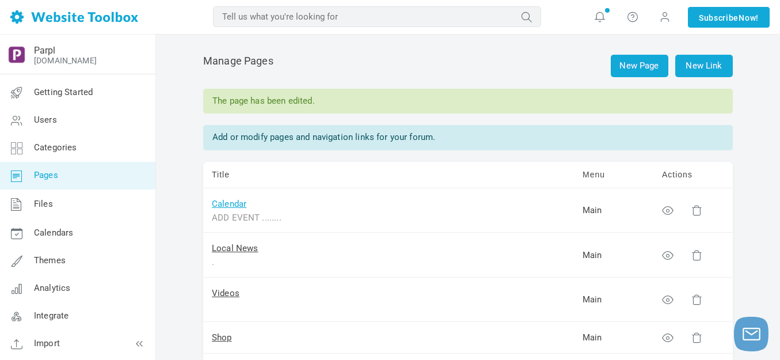
click at [226, 203] on link "Calendar" at bounding box center [229, 204] width 35 height 10
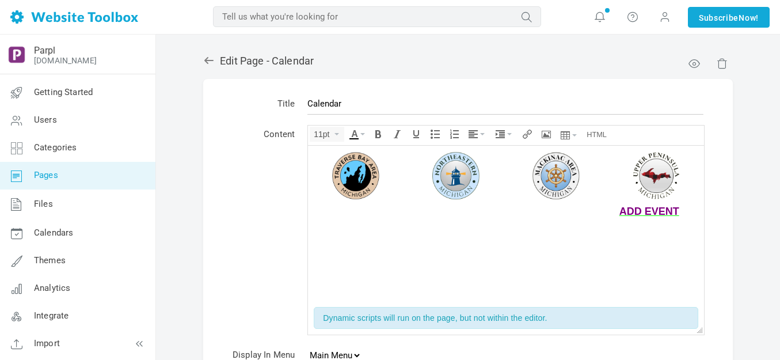
click at [410, 169] on img at bounding box center [506, 178] width 385 height 54
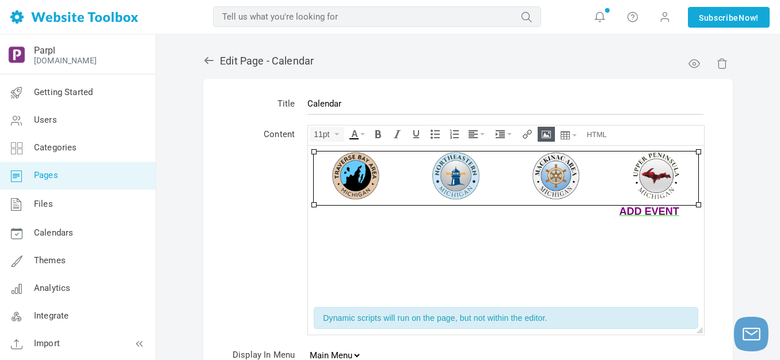
click at [548, 131] on icon "Insert/edit image" at bounding box center [546, 134] width 9 height 9
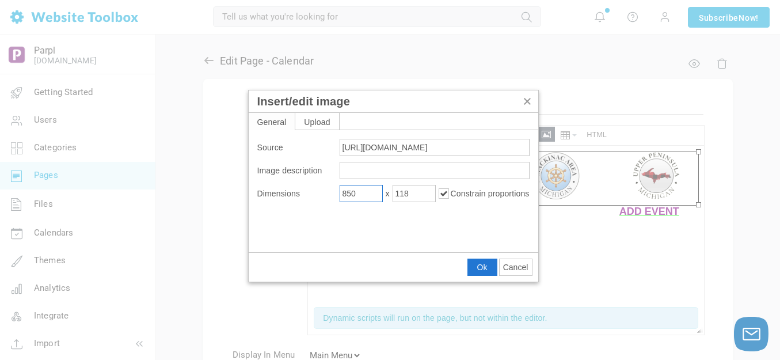
click at [367, 196] on input "850" at bounding box center [361, 193] width 43 height 17
click at [367, 195] on input "850" at bounding box center [361, 193] width 43 height 17
type input "950"
type input "132"
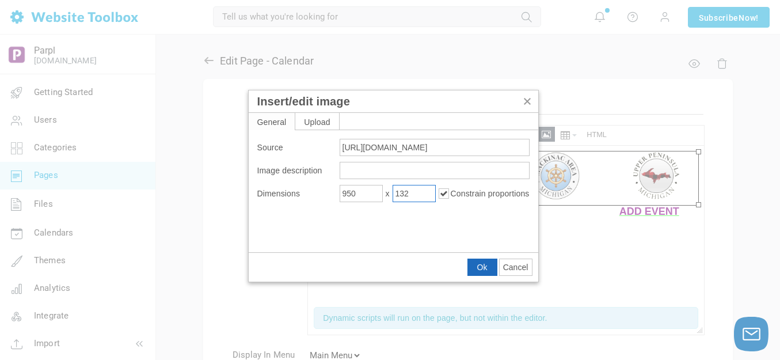
drag, startPoint x: 482, startPoint y: 266, endPoint x: 173, endPoint y: 120, distance: 341.6
click at [482, 266] on span "Ok" at bounding box center [482, 267] width 10 height 9
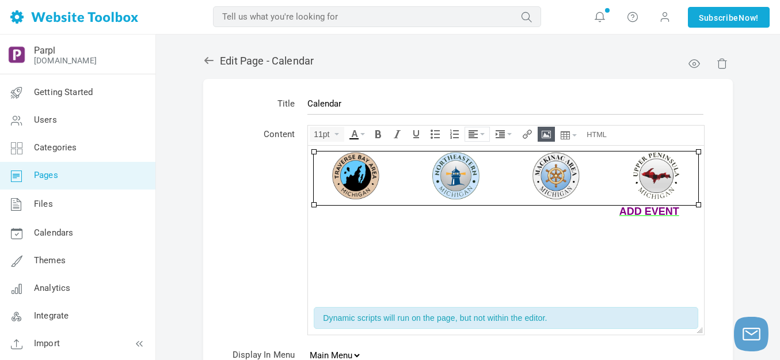
click at [482, 133] on icon "Align" at bounding box center [482, 134] width 5 height 2
click at [475, 169] on icon at bounding box center [475, 168] width 12 height 9
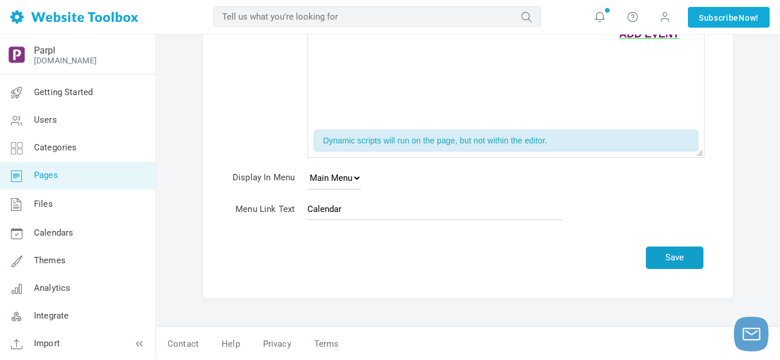
click at [662, 255] on button "Save" at bounding box center [675, 257] width 58 height 22
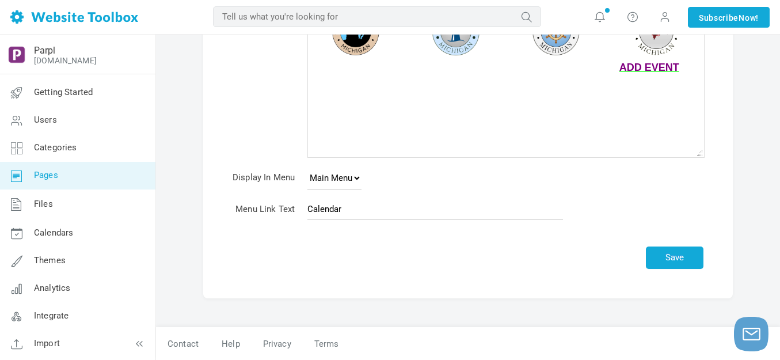
scroll to position [144, 0]
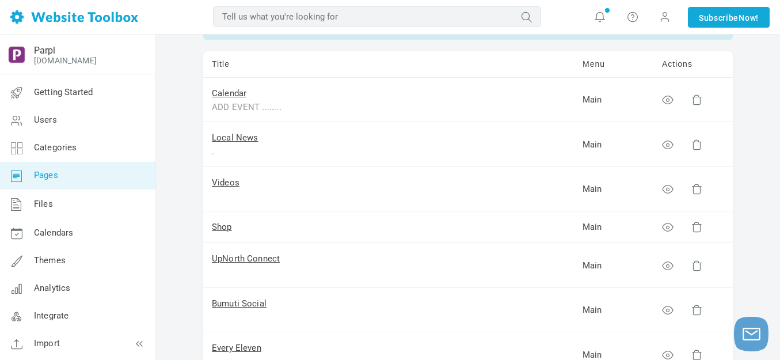
scroll to position [230, 0]
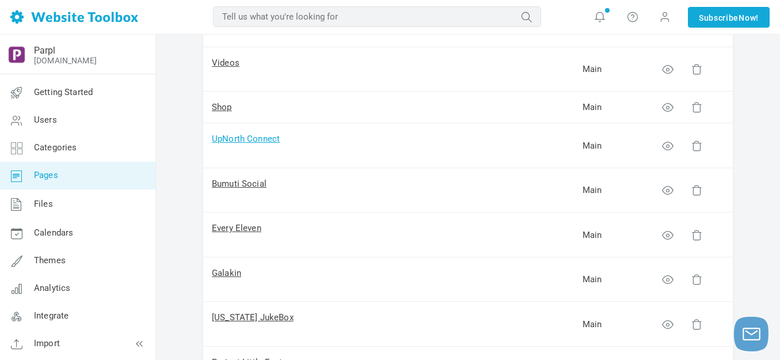
click at [254, 139] on link "UpNorth Connect" at bounding box center [246, 139] width 68 height 10
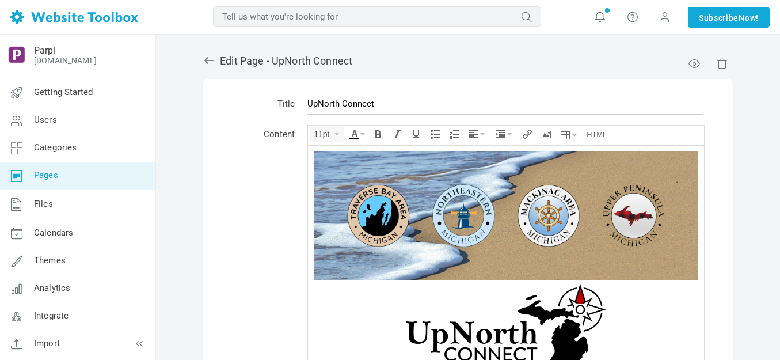
click at [432, 179] on img at bounding box center [506, 215] width 385 height 128
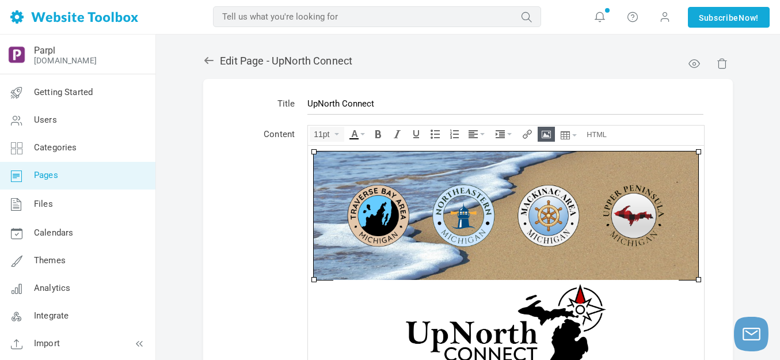
click at [545, 131] on icon "Insert/edit image" at bounding box center [546, 134] width 9 height 9
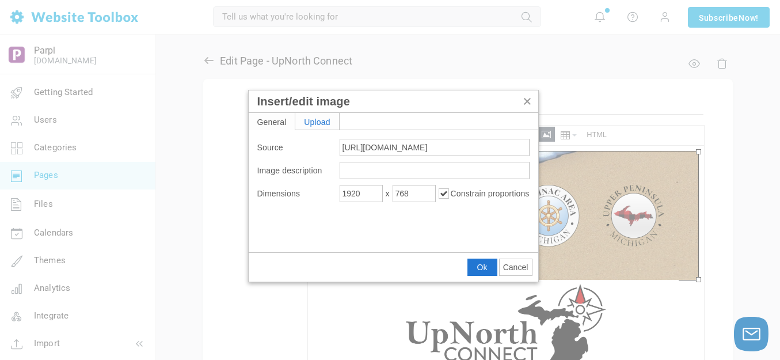
click at [328, 115] on div "Upload" at bounding box center [317, 121] width 44 height 17
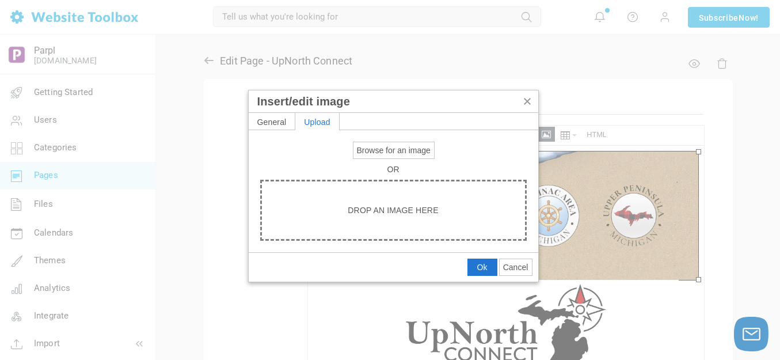
click at [383, 153] on span "Browse for an image" at bounding box center [394, 150] width 74 height 9
type input "C:\fakepath\Slide1.PNG"
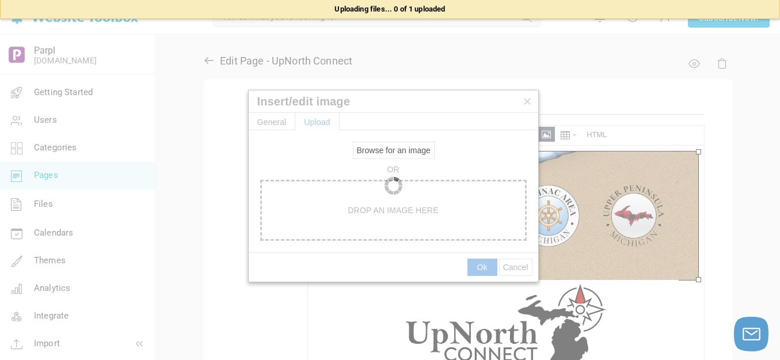
type input "[URL][DOMAIN_NAME]"
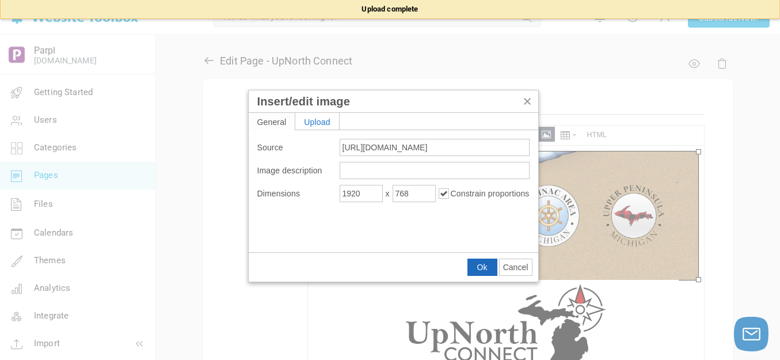
drag, startPoint x: 483, startPoint y: 263, endPoint x: 181, endPoint y: 114, distance: 336.9
click at [483, 263] on span "Ok" at bounding box center [482, 267] width 10 height 9
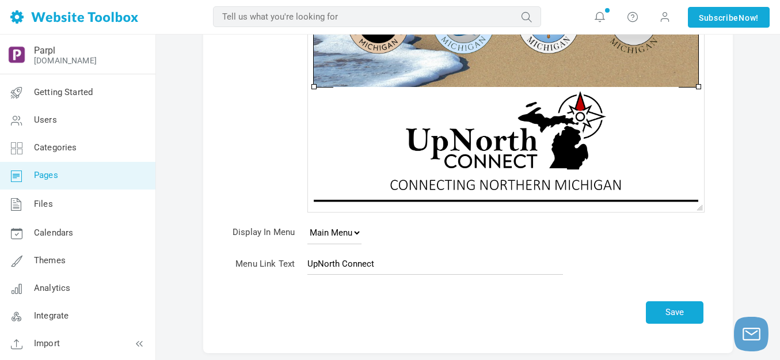
scroll to position [230, 0]
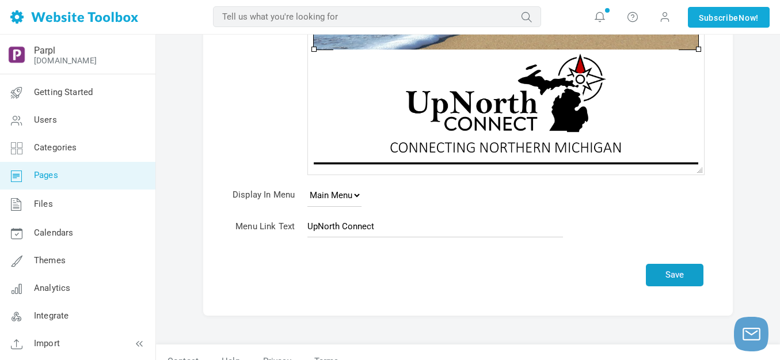
click at [680, 274] on button "Save" at bounding box center [675, 275] width 58 height 22
